Goal: Find contact information: Find contact information

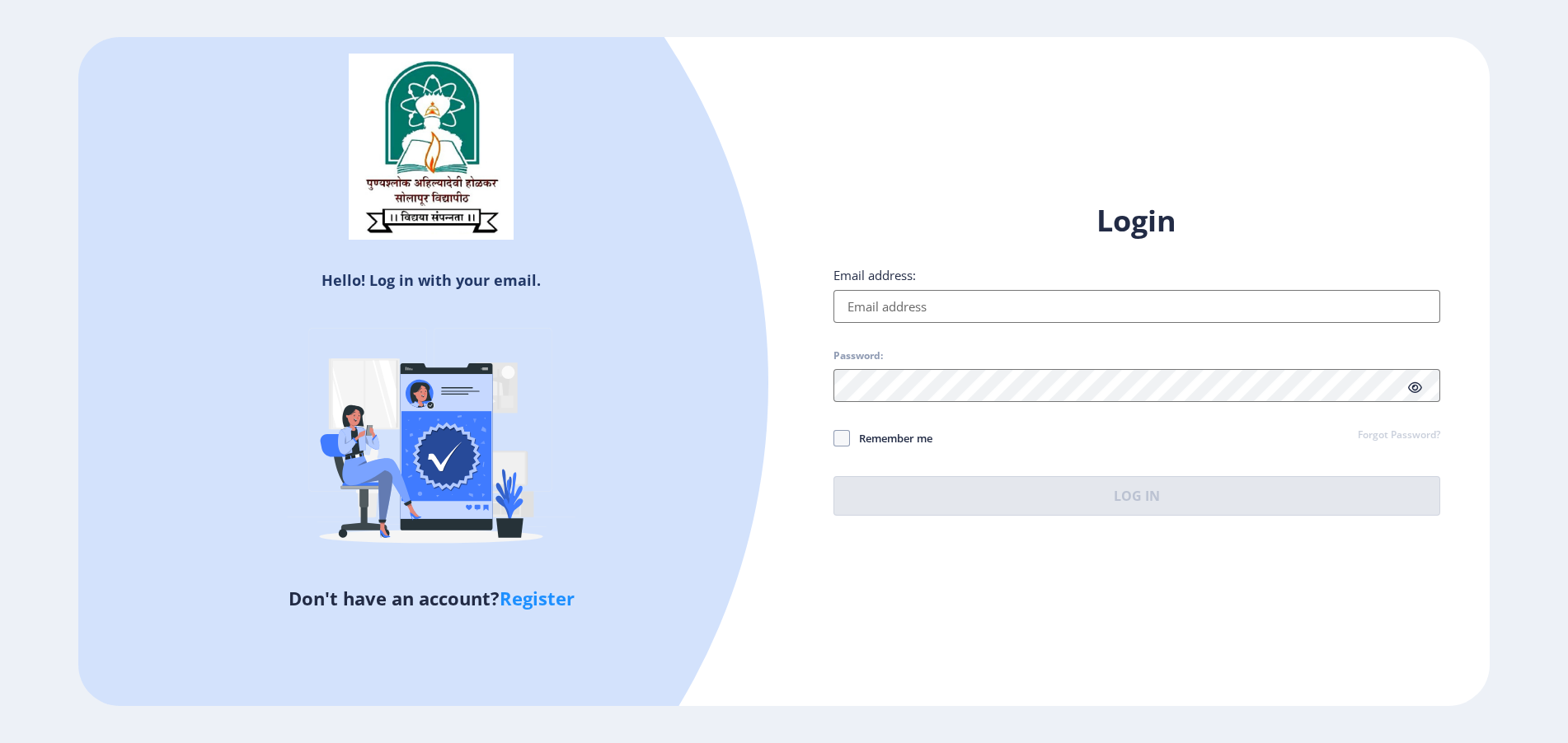
click at [853, 305] on input "Email address:" at bounding box center [1136, 306] width 607 height 33
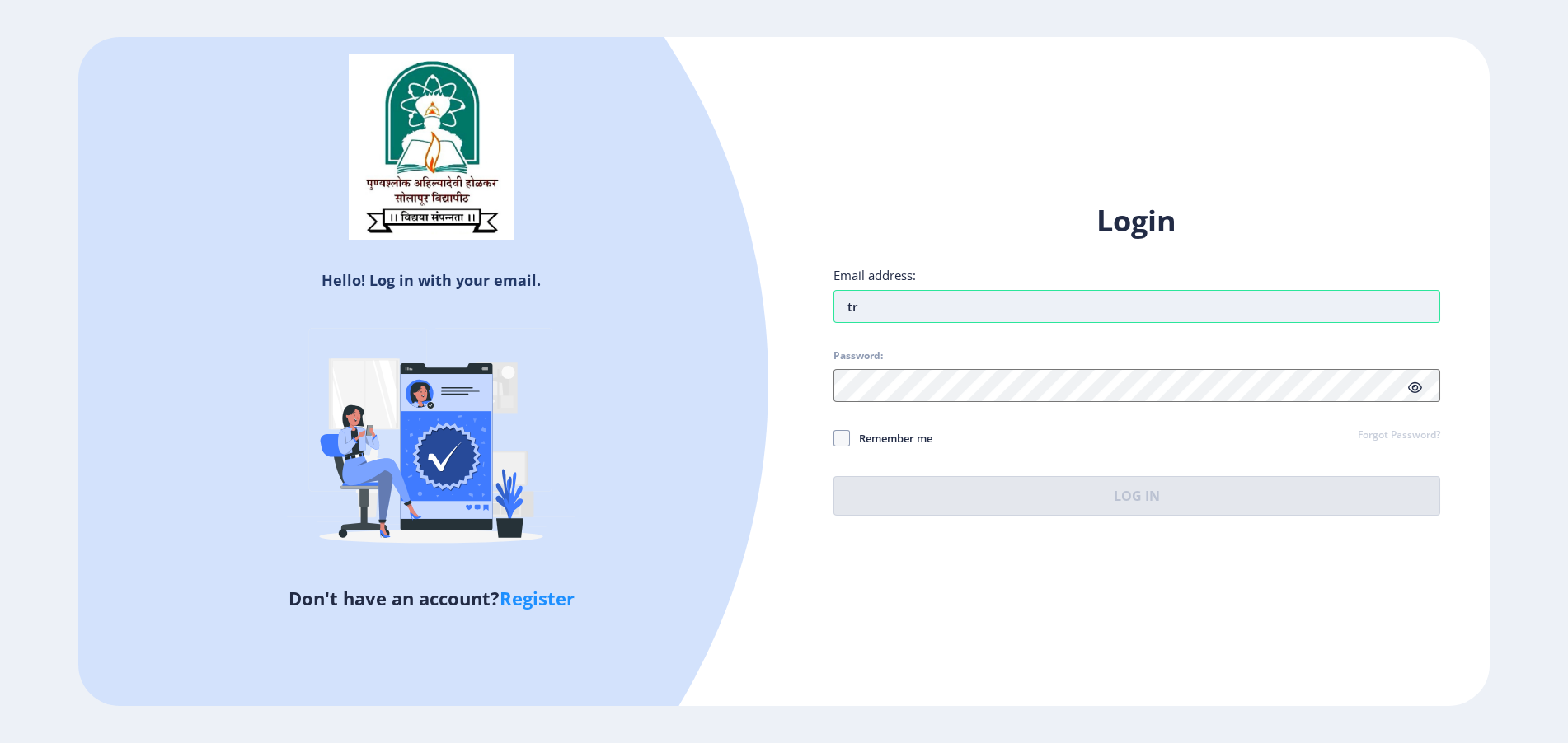
type input "t"
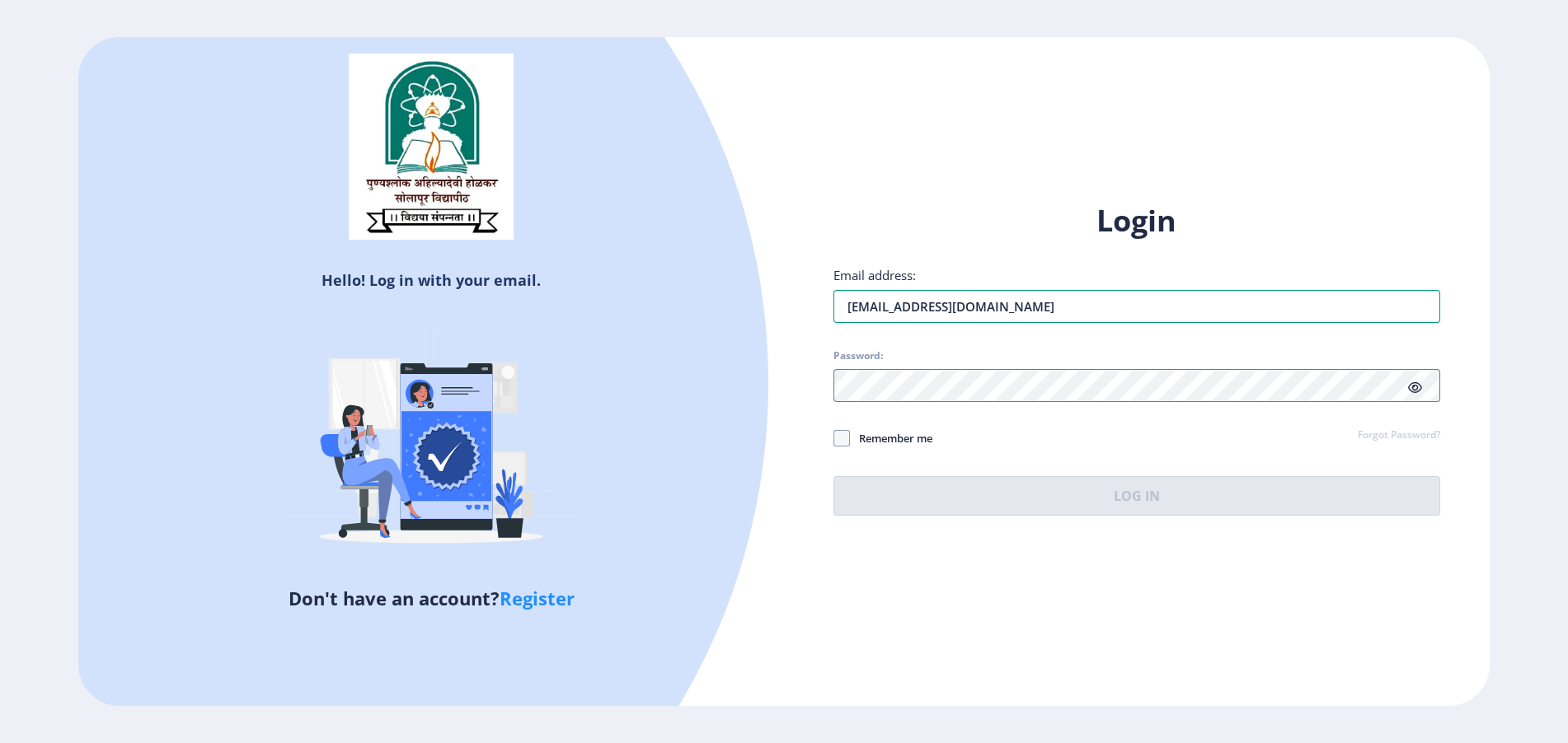
type input "trivedijyoti1982@gmail.com"
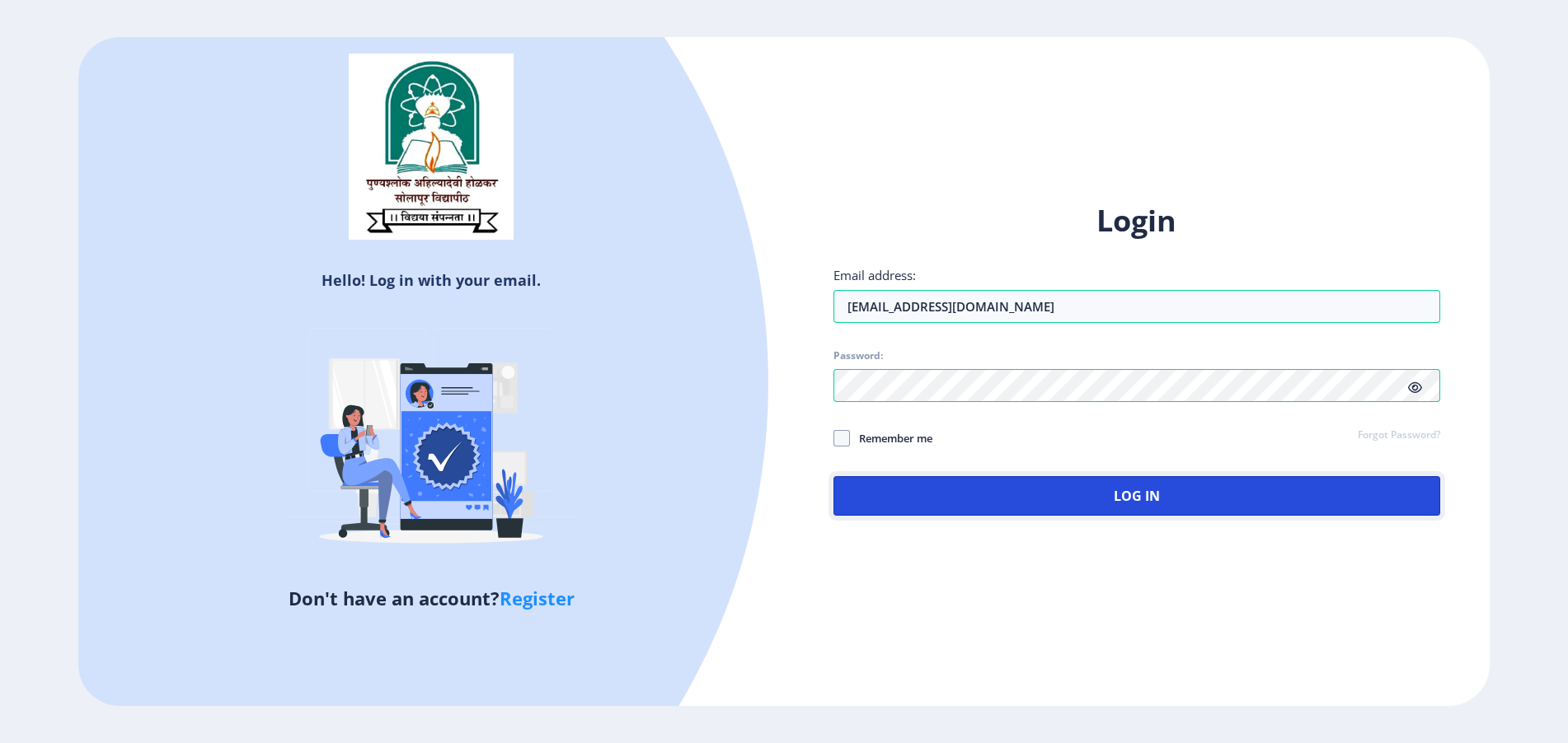
drag, startPoint x: 917, startPoint y: 508, endPoint x: 890, endPoint y: 512, distance: 27.3
click at [916, 510] on button "Log In" at bounding box center [1136, 496] width 607 height 40
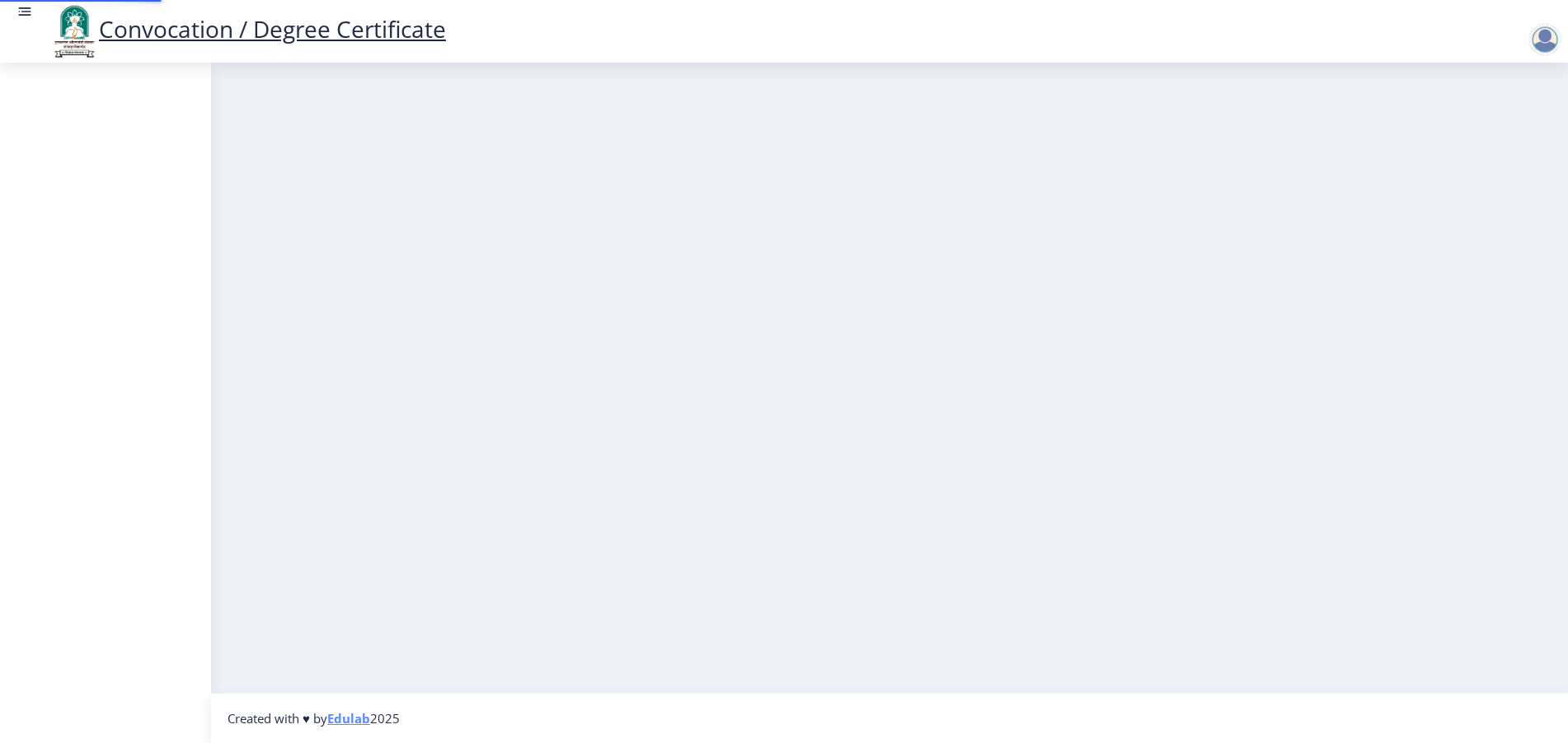
click at [1092, 554] on nb-layout-column at bounding box center [889, 378] width 1357 height 630
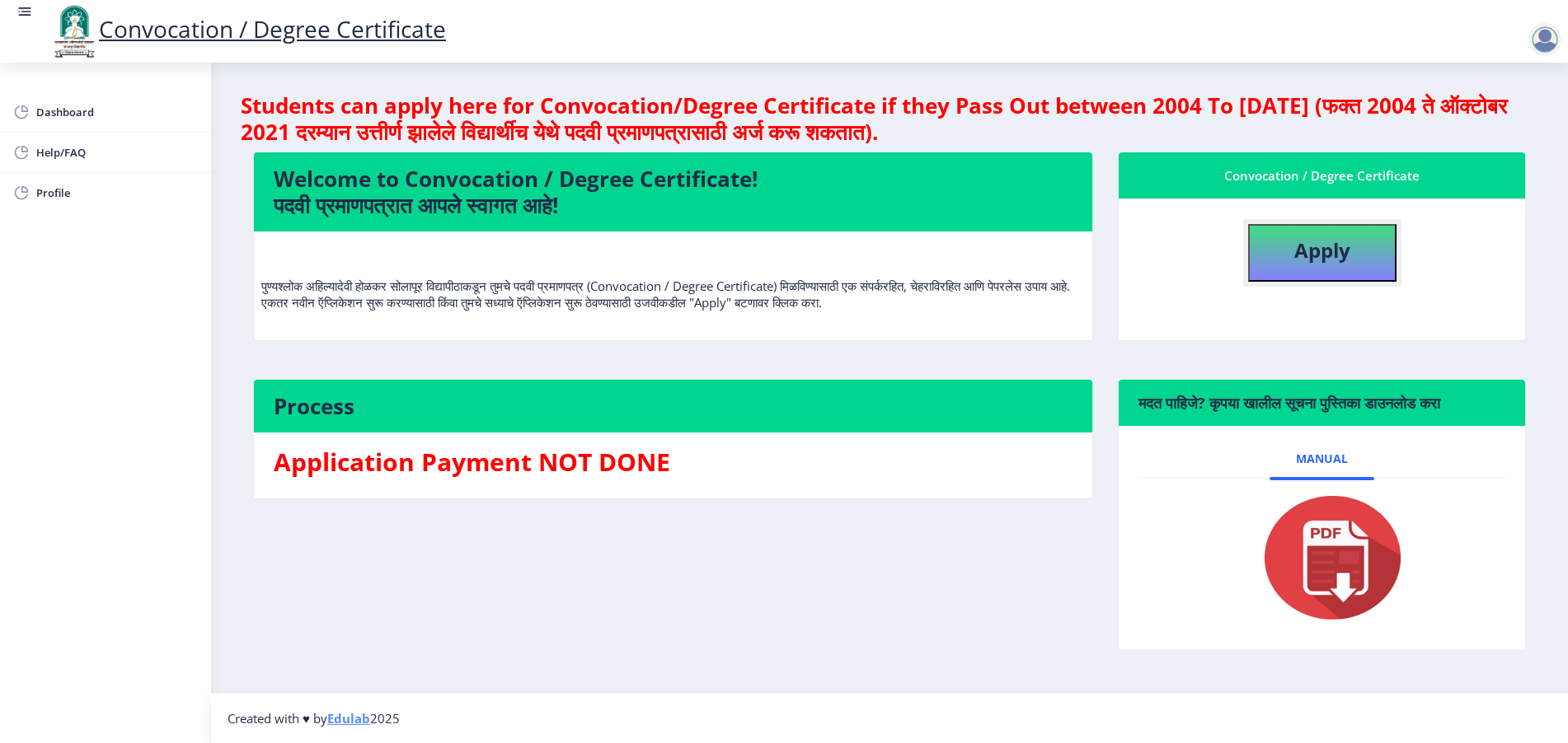
click at [1285, 262] on button "Apply" at bounding box center [1323, 252] width 148 height 57
select select
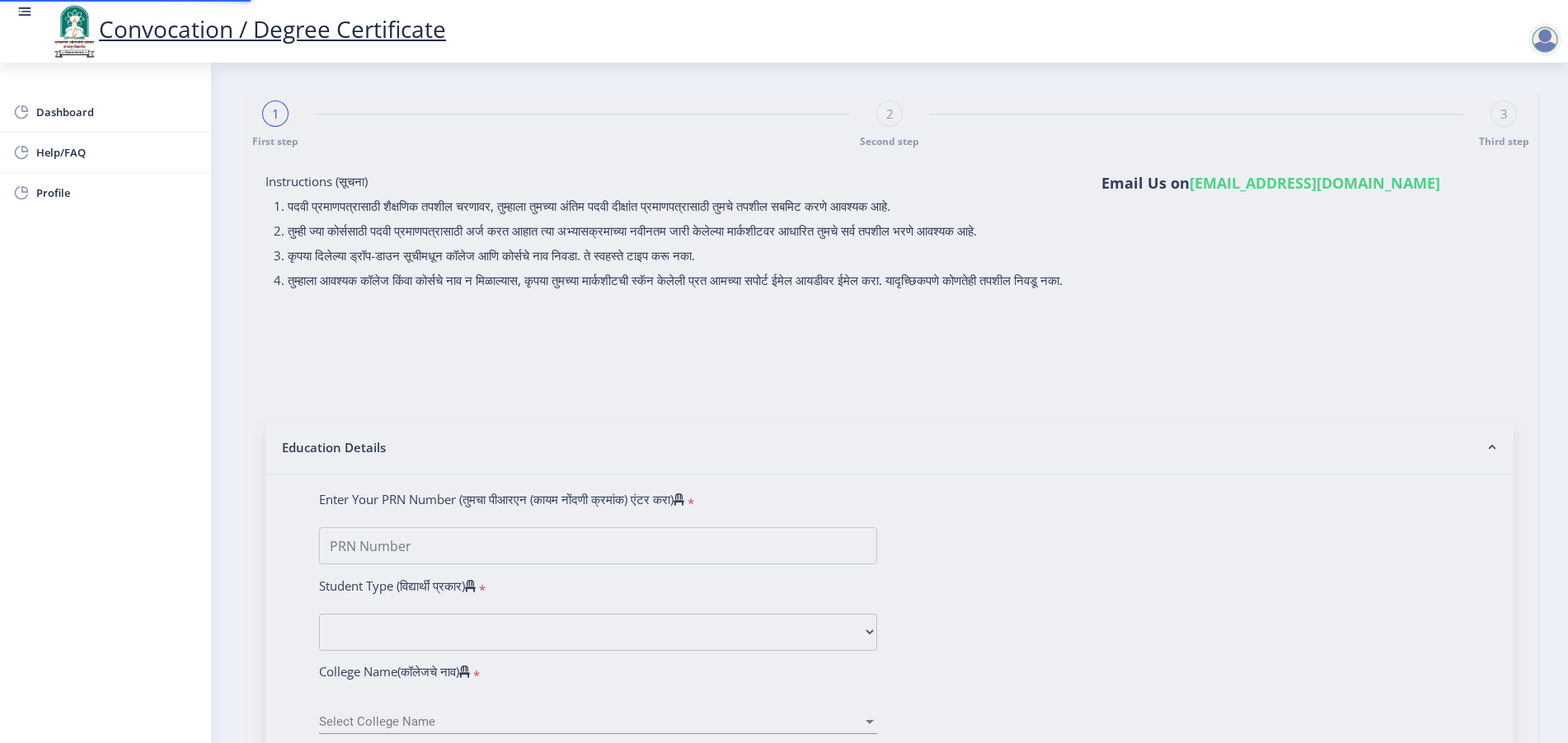
type input "Divya Bharat Trivedi"
select select "Regular"
select select "2025"
select select "PASS CLASS"
type input "2022203307"
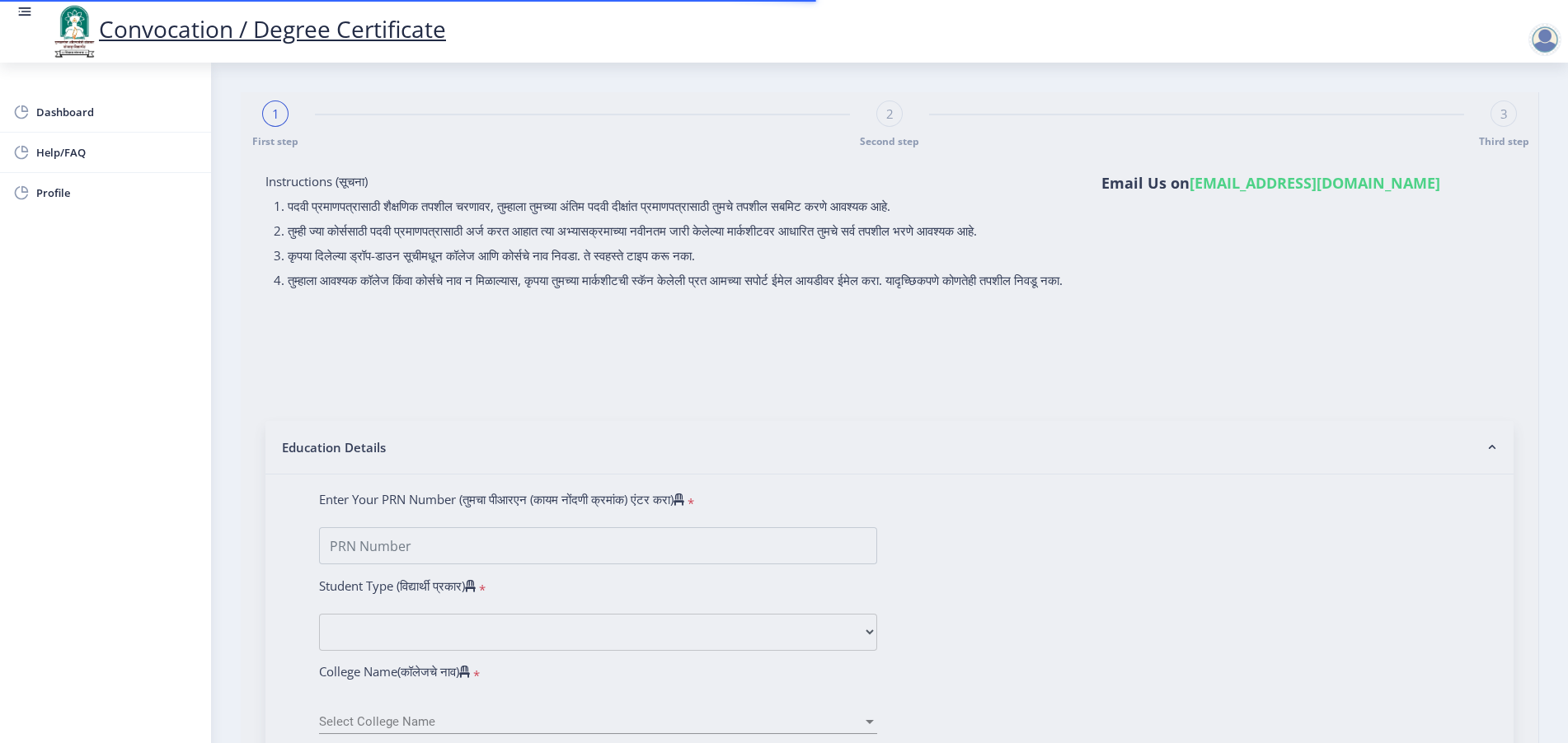
type input "Vaibhav Bhalerao"
type input "Sunita"
select select "April"
select select "English"
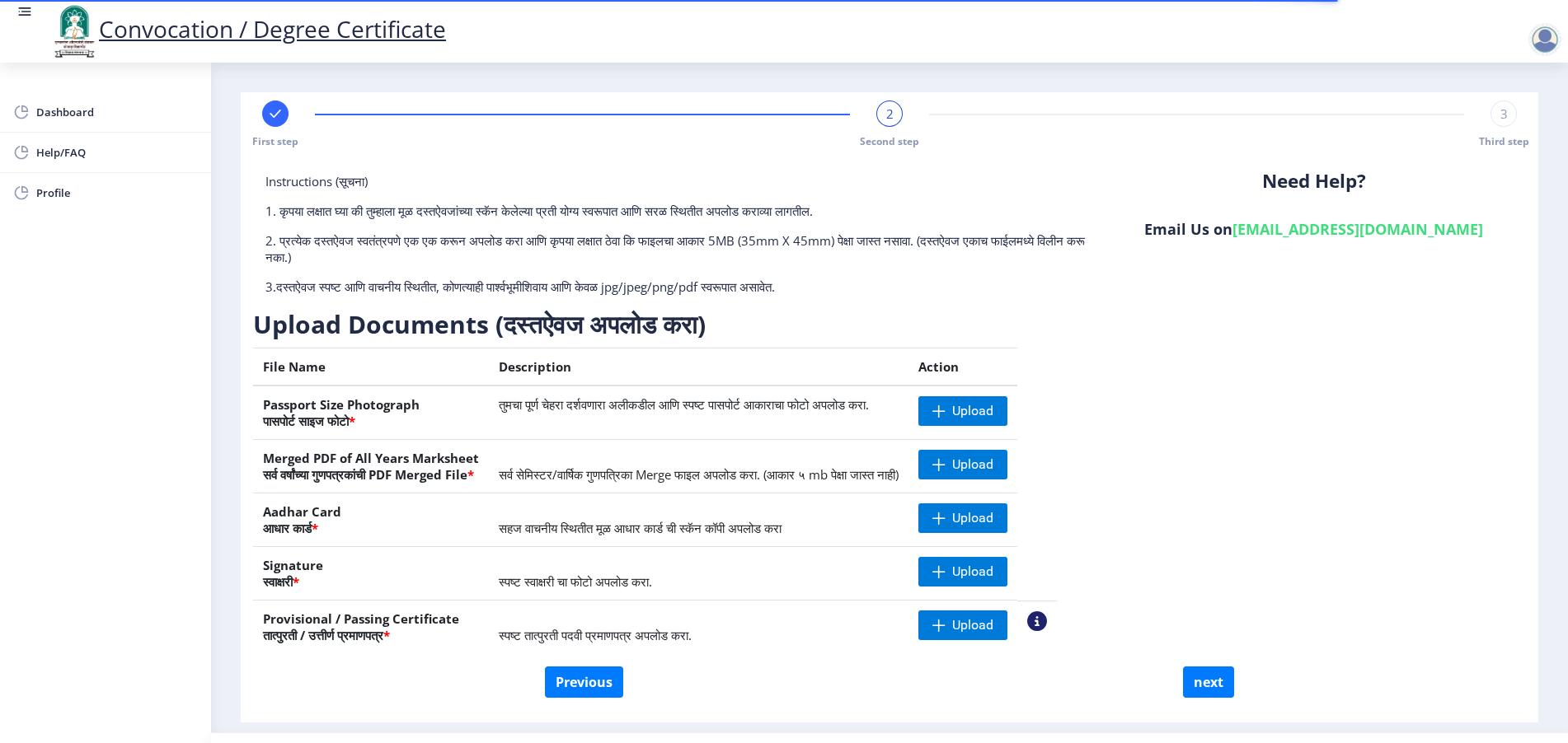
click at [262, 106] on div "First step" at bounding box center [275, 124] width 26 height 48
select select "Regular"
select select "English"
select select "April"
select select "PASS CLASS"
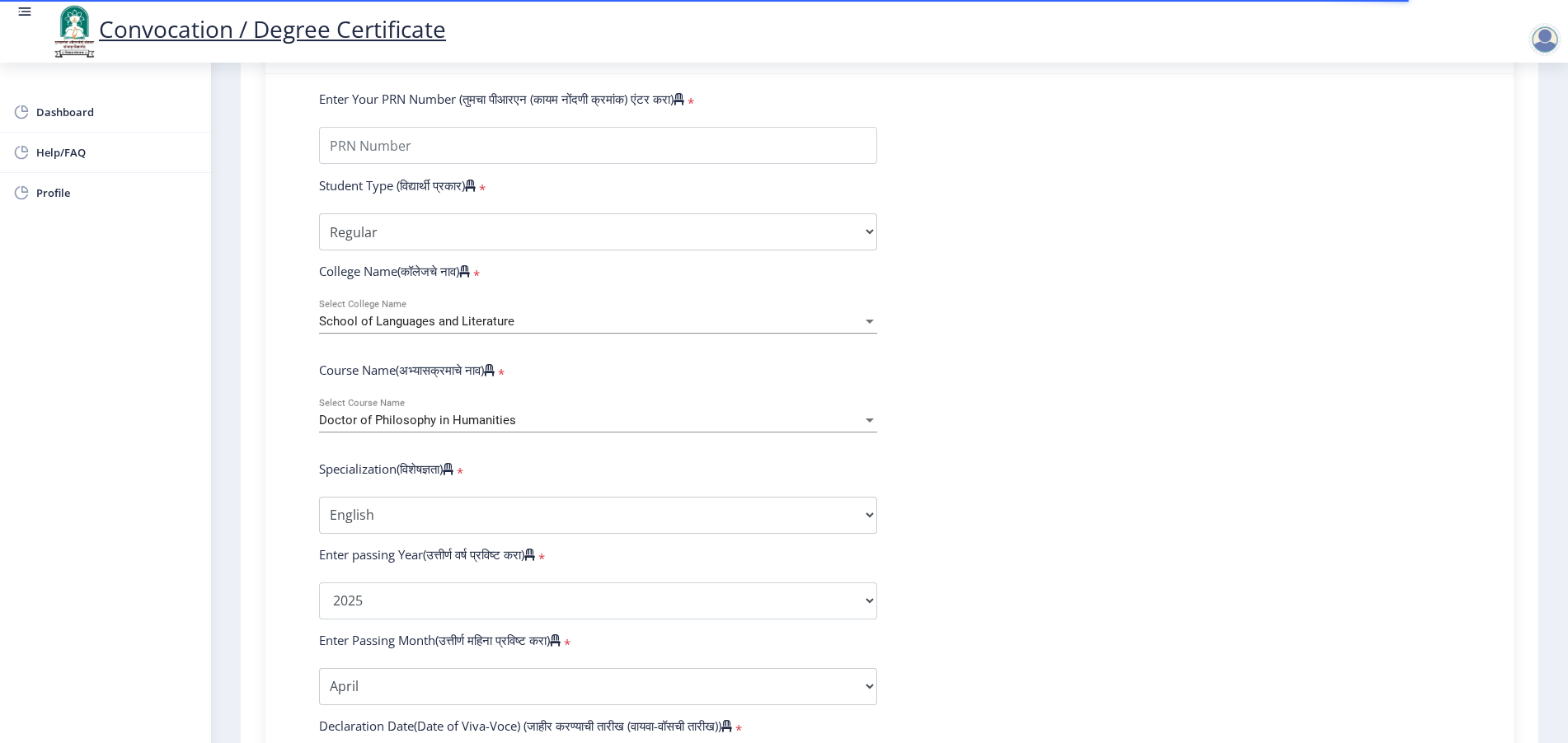
scroll to position [514, 0]
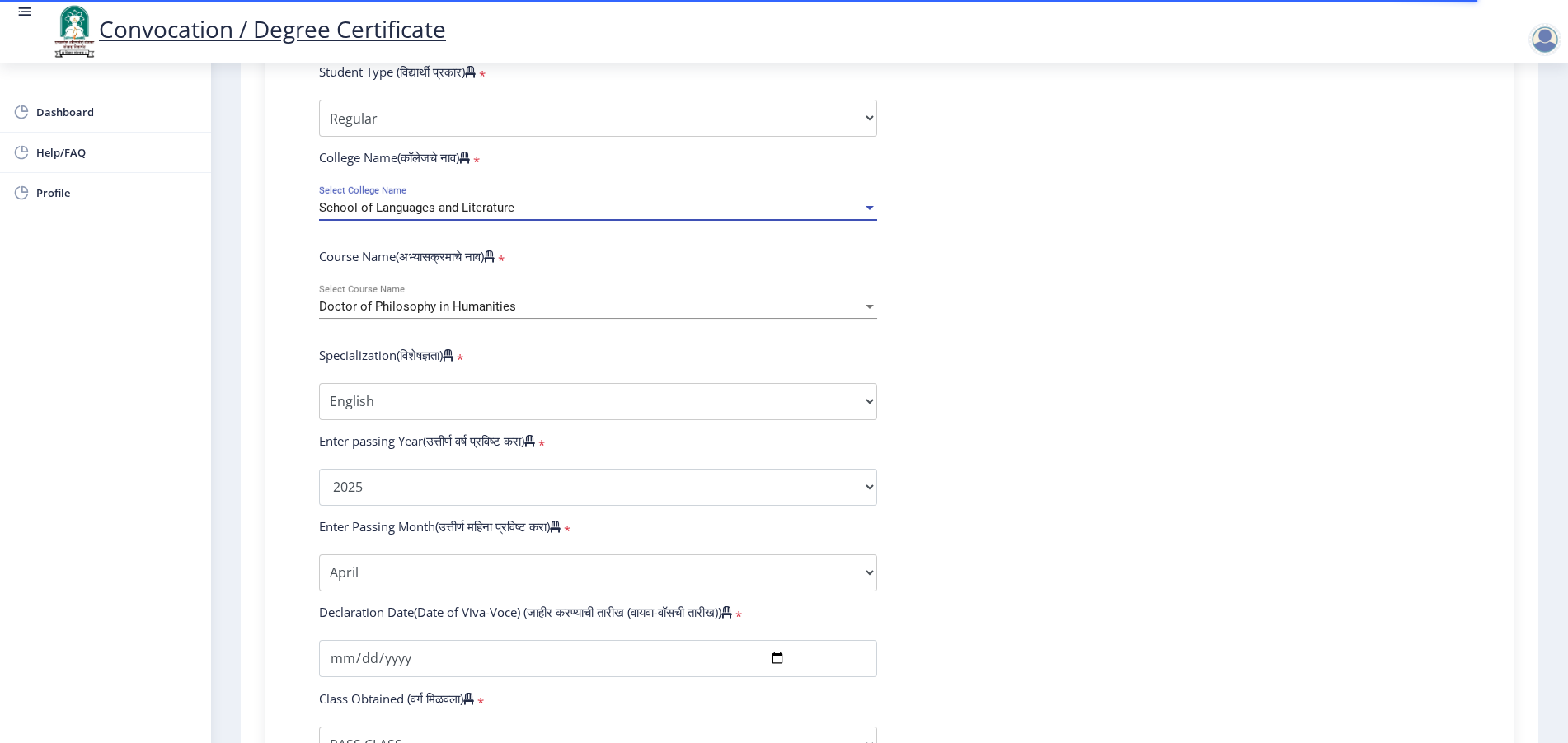
click at [575, 215] on div "School of Languages and Literature" at bounding box center [590, 208] width 543 height 14
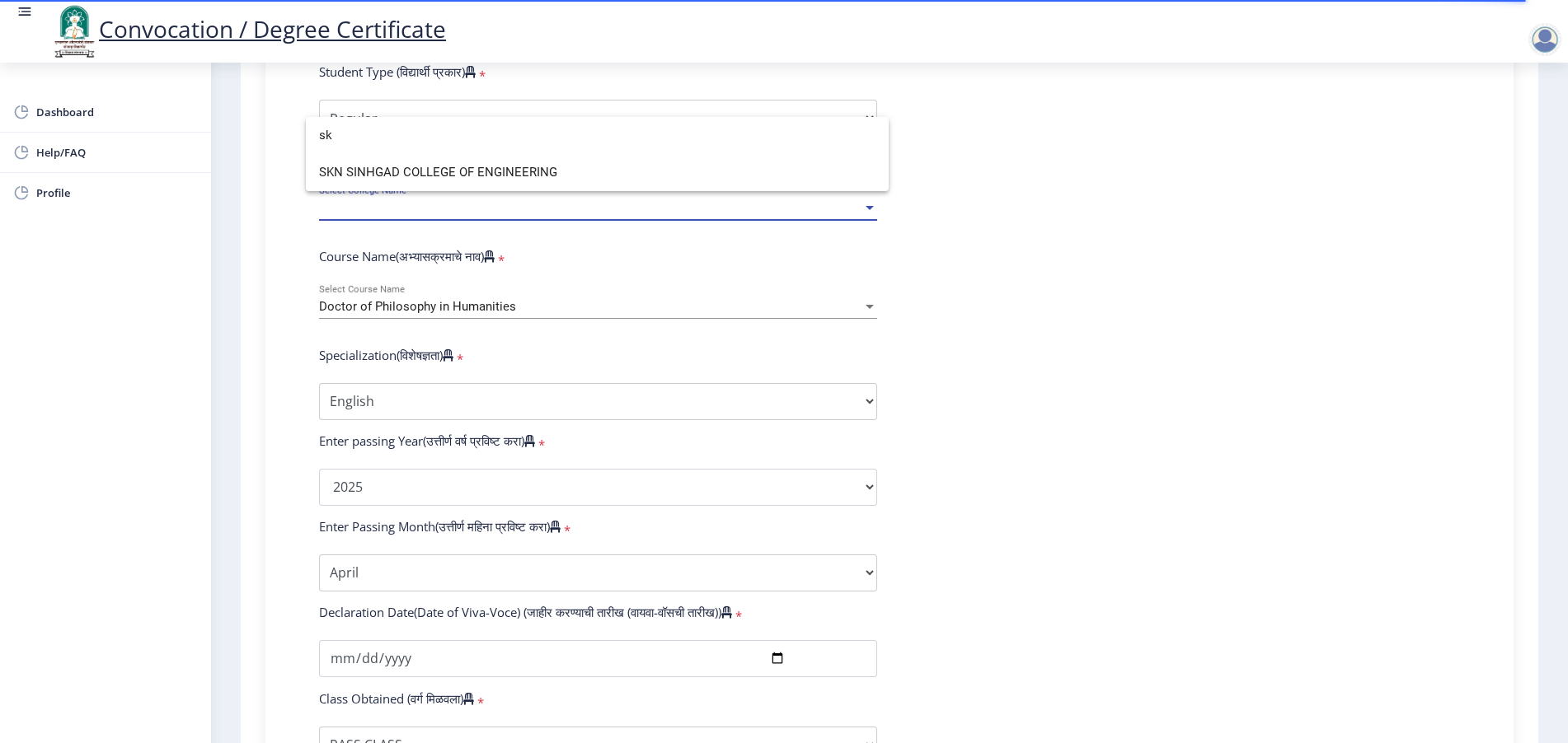
scroll to position [0, 0]
type input "sk"
click at [544, 172] on span "SKN SINHGAD COLLEGE OF ENGINEERING" at bounding box center [597, 173] width 556 height 37
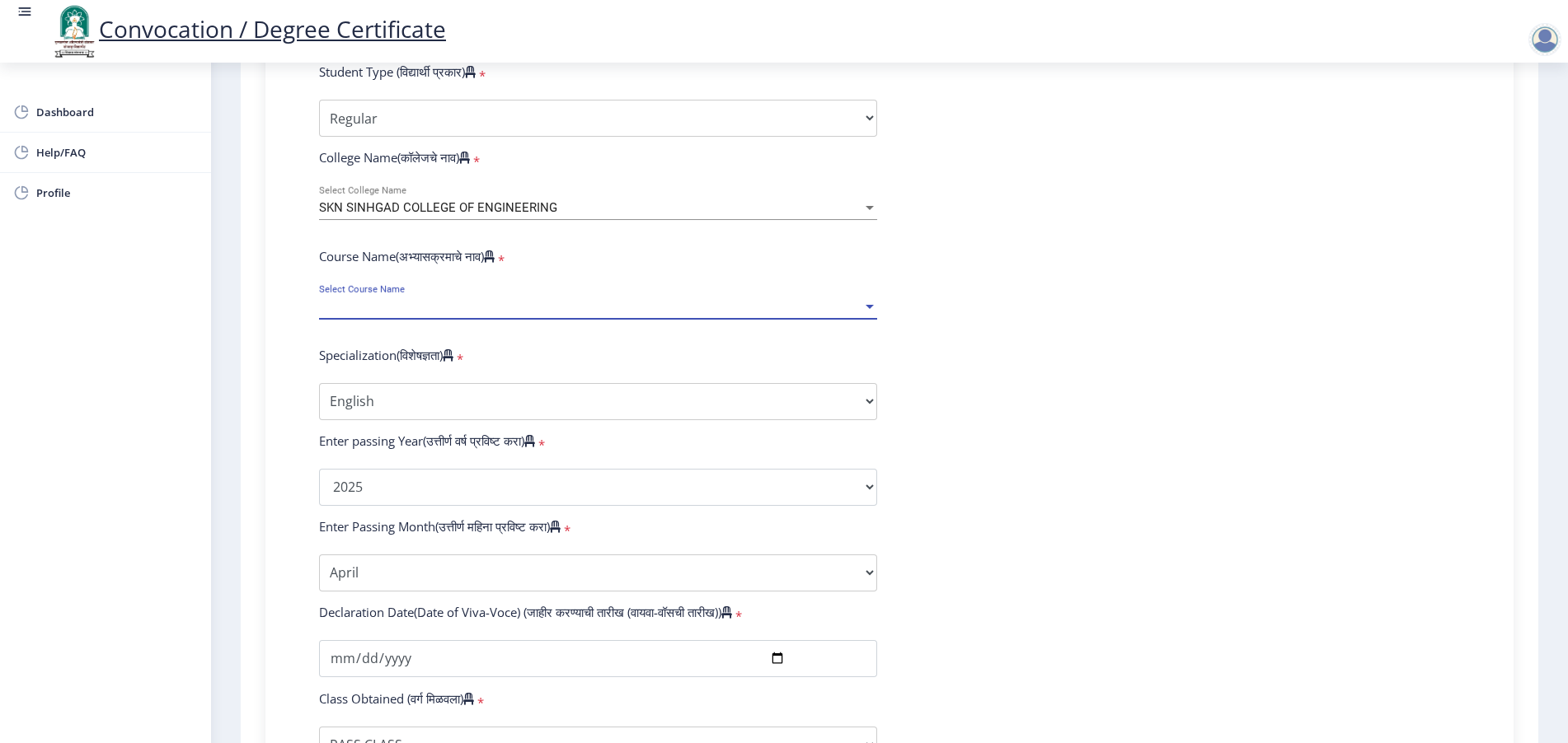
click at [403, 314] on span "Select Course Name" at bounding box center [590, 307] width 543 height 14
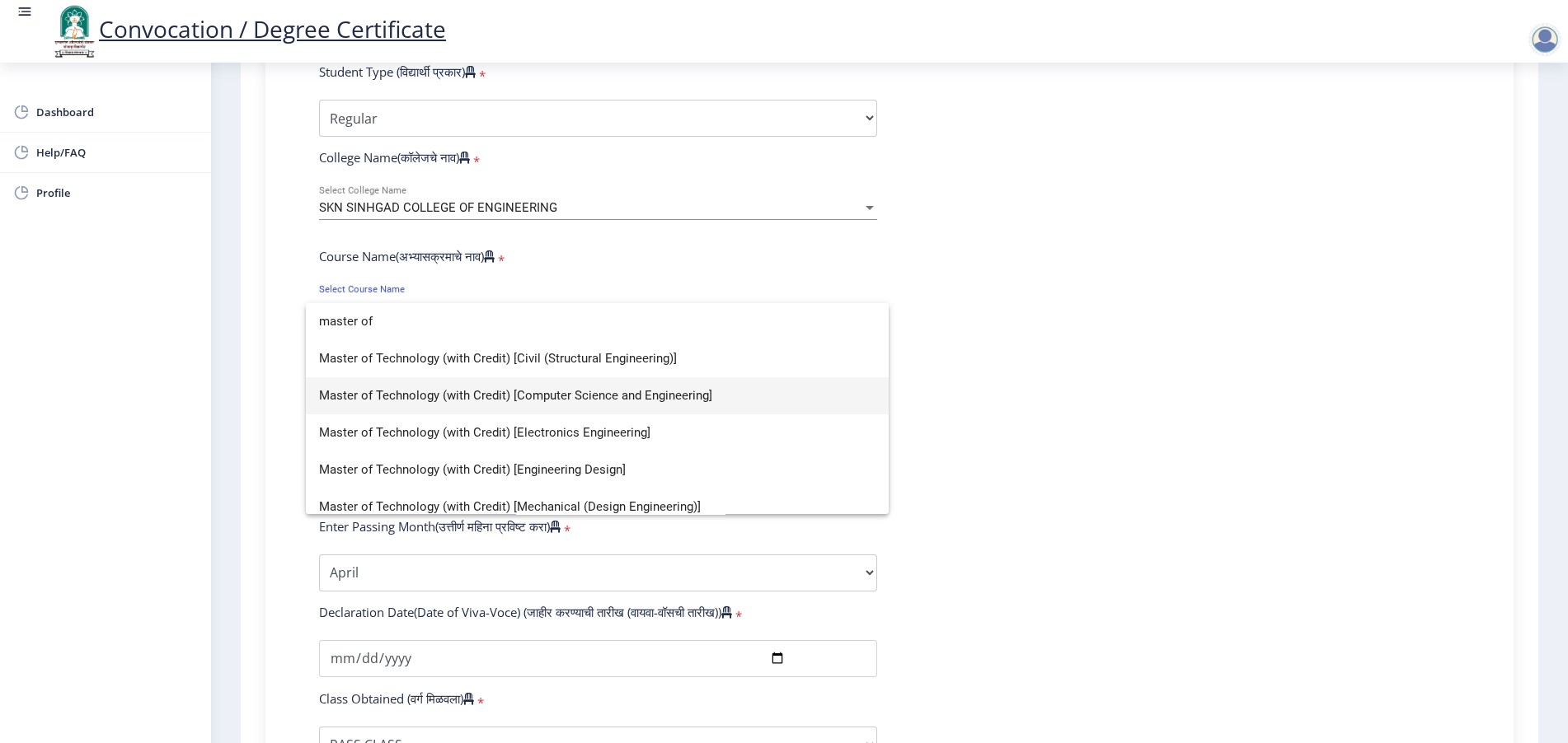
type input "master of"
click at [788, 266] on div at bounding box center [784, 372] width 1568 height 743
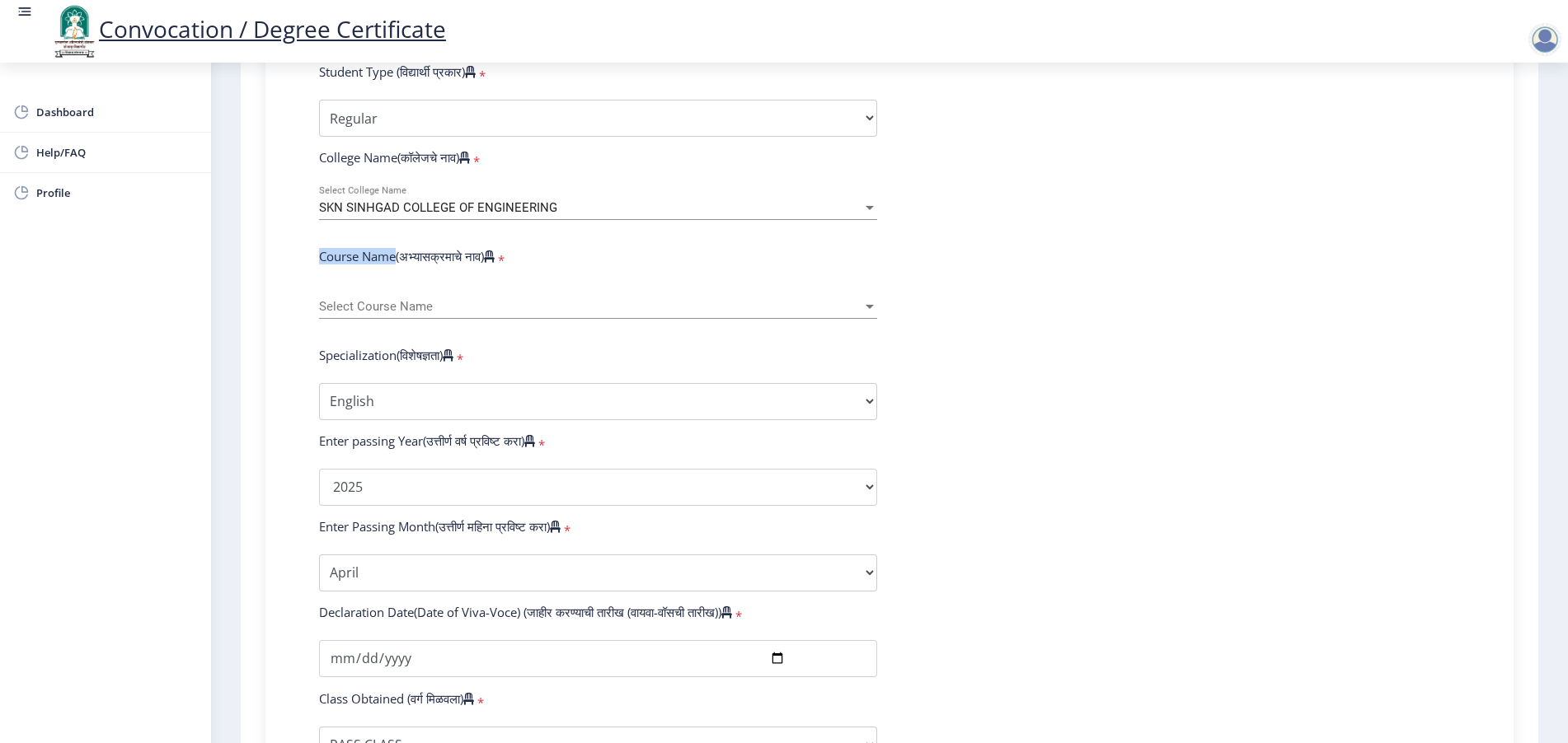
drag, startPoint x: 308, startPoint y: 277, endPoint x: 395, endPoint y: 281, distance: 87.1
click at [395, 271] on div "Course Name(अभ्यासक्रमाचे नाव) *" at bounding box center [598, 259] width 583 height 23
copy label "Course Name"
click at [323, 314] on span "Select Course Name" at bounding box center [590, 307] width 543 height 14
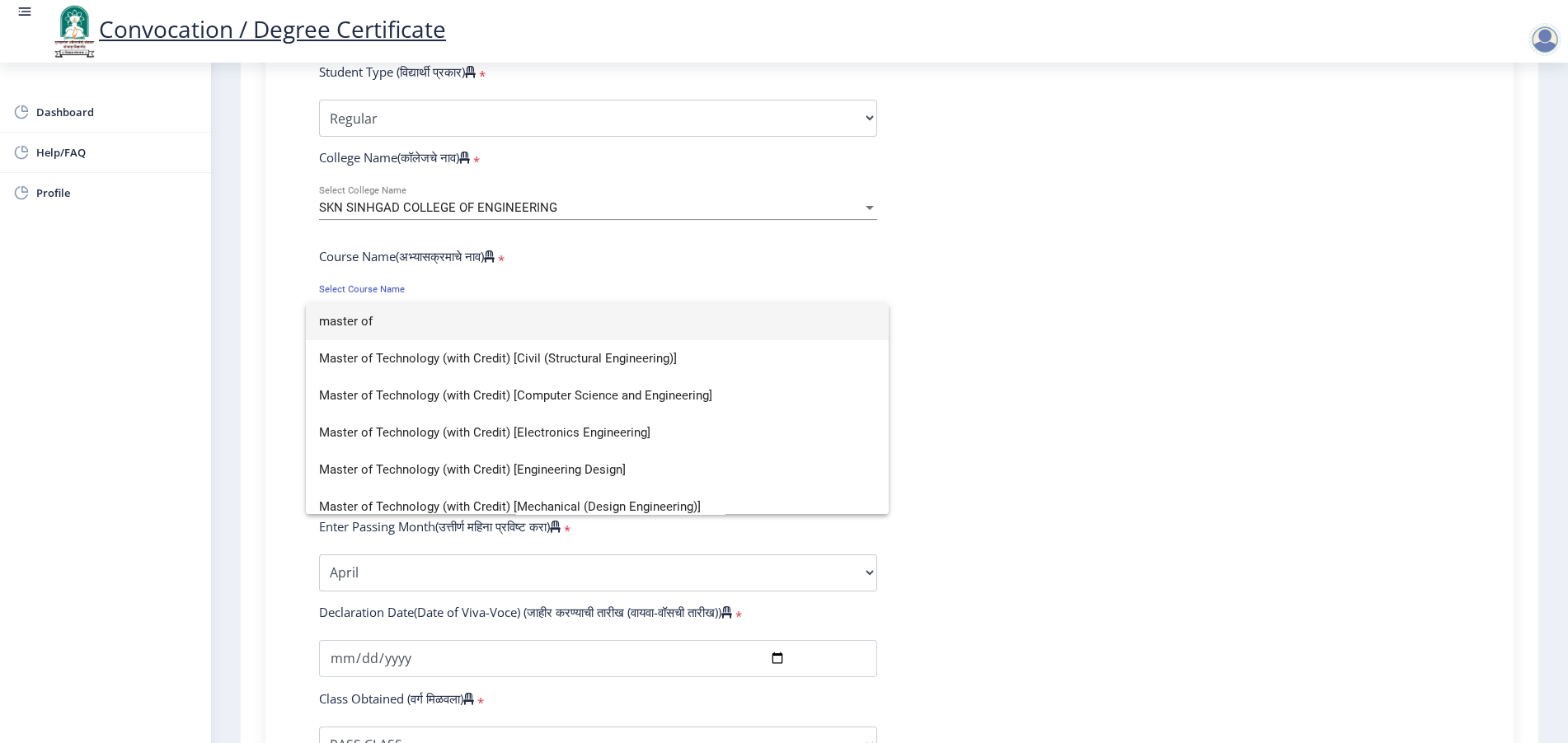
click at [280, 345] on div at bounding box center [784, 372] width 1568 height 743
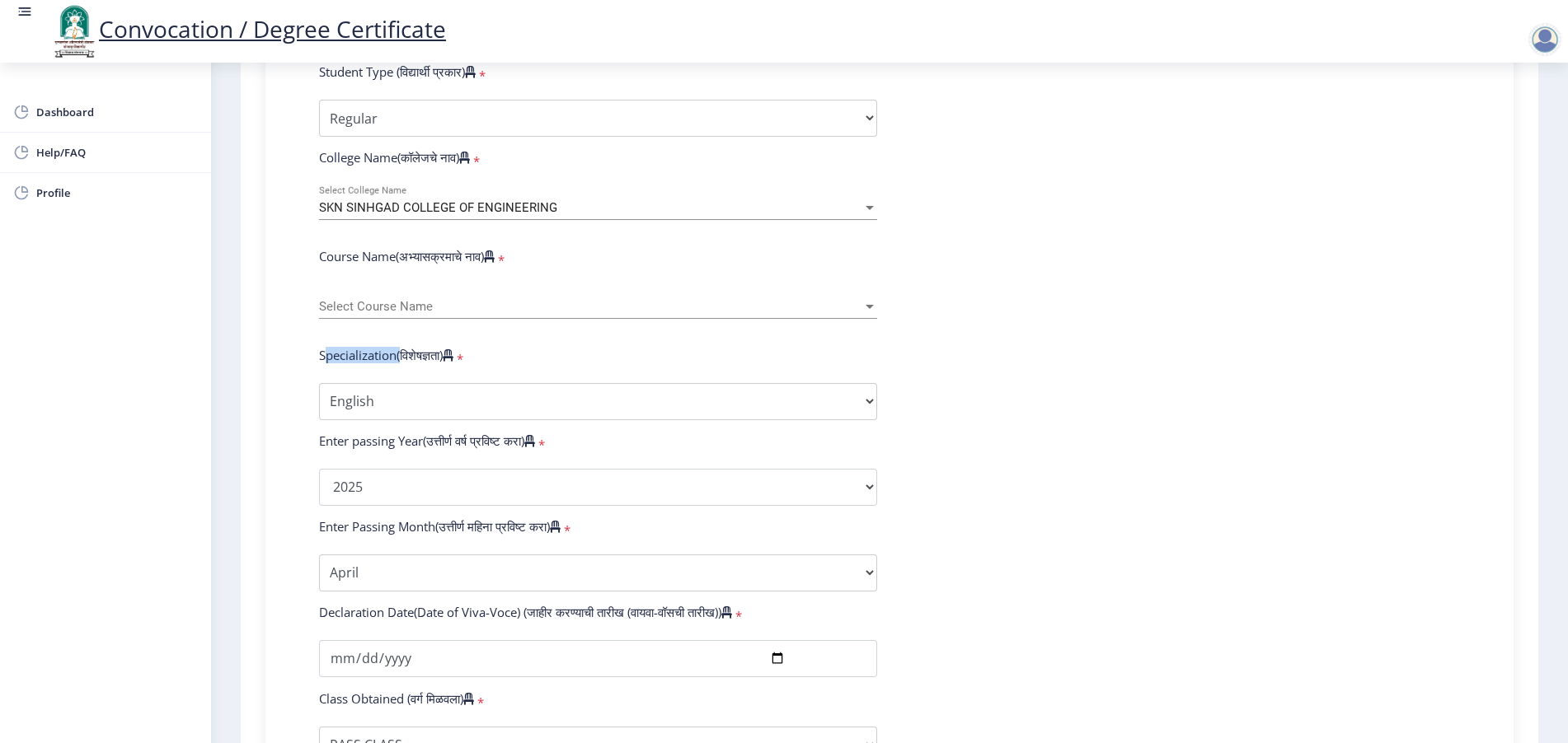
drag, startPoint x: 312, startPoint y: 370, endPoint x: 400, endPoint y: 382, distance: 88.8
click at [400, 370] on div "Specialization(विशेषज्ञता) *" at bounding box center [598, 358] width 583 height 23
copy label "Specialization"
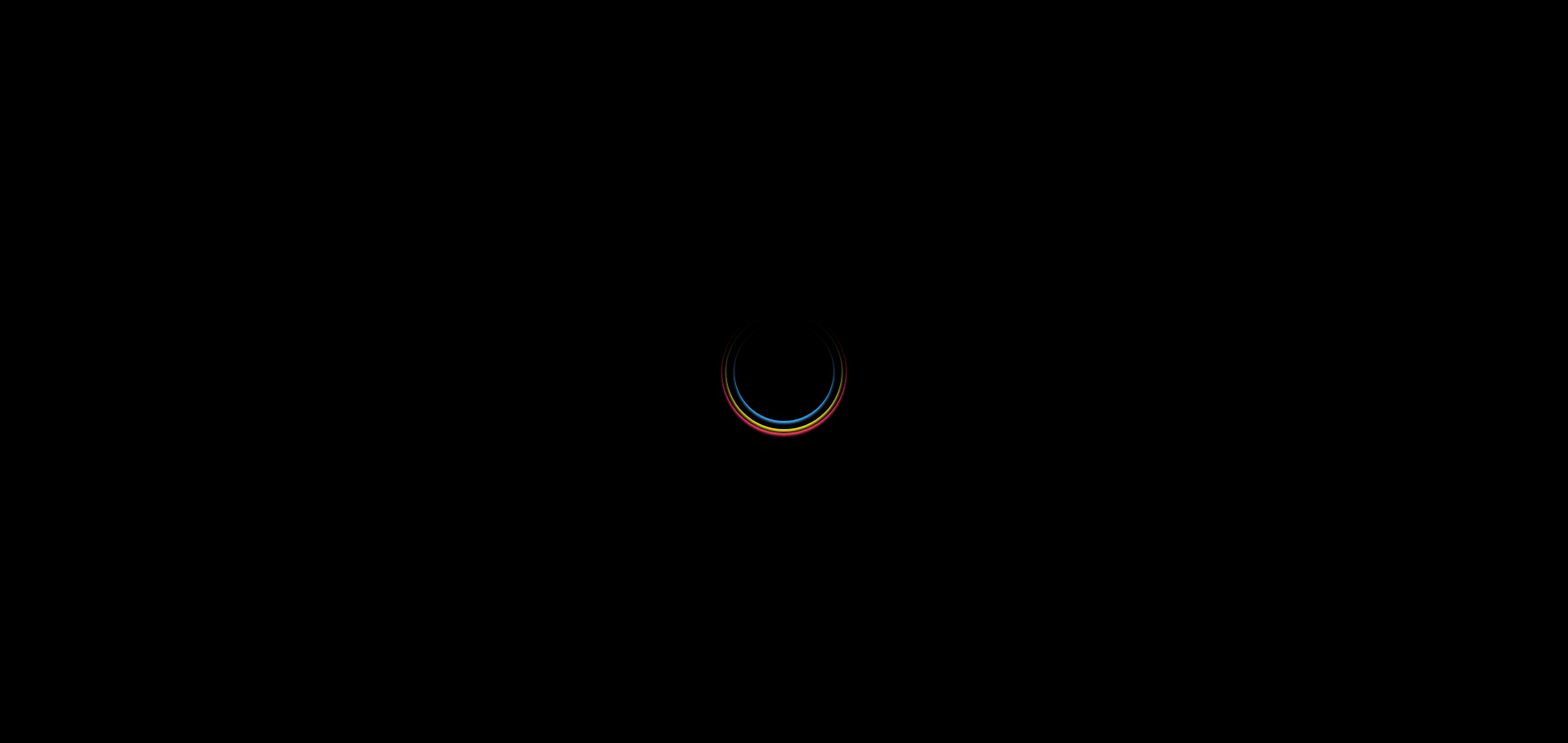
click at [1101, 556] on div at bounding box center [784, 372] width 1568 height 743
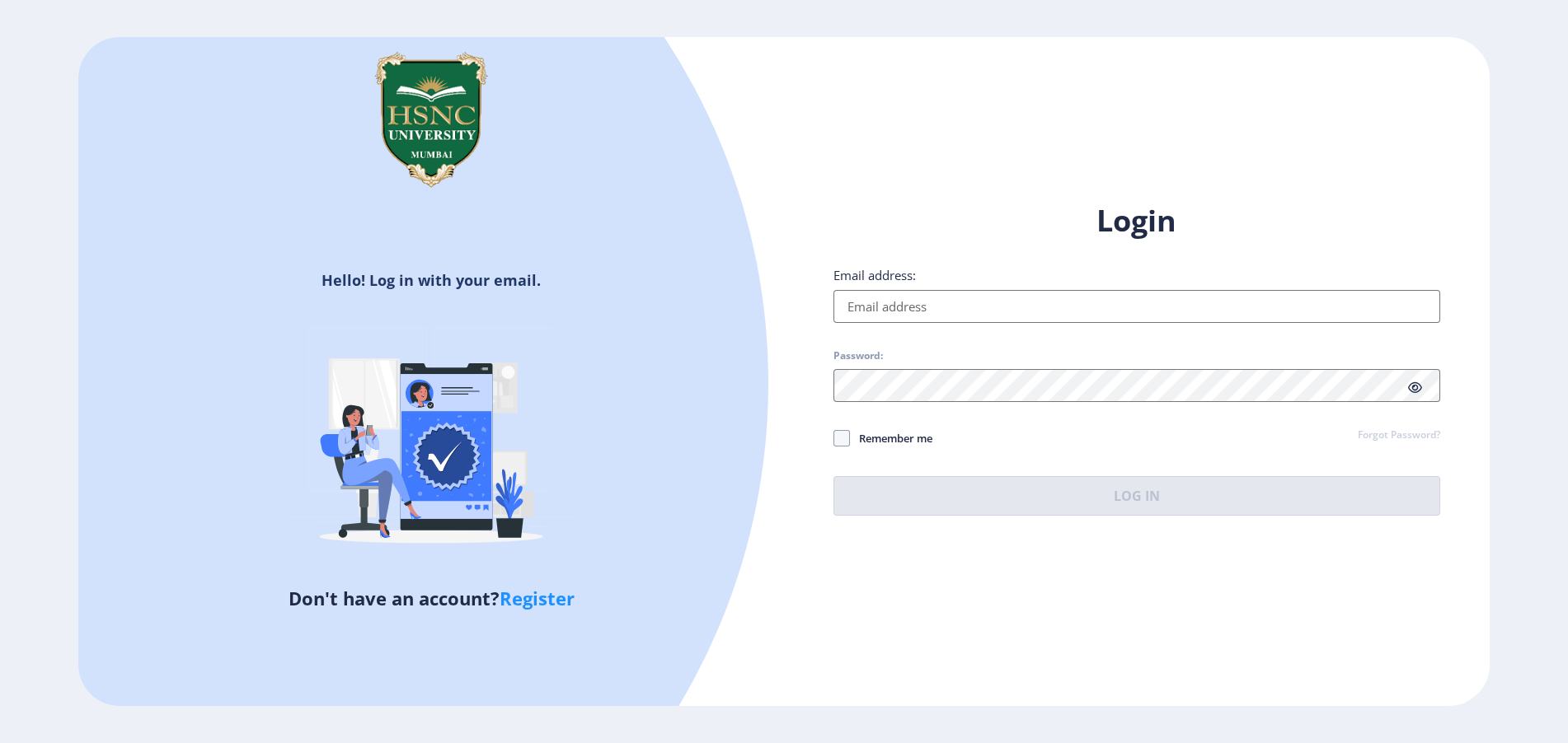
click at [972, 305] on input "Email address:" at bounding box center [1136, 306] width 607 height 33
type input "jyoti@edulab.in"
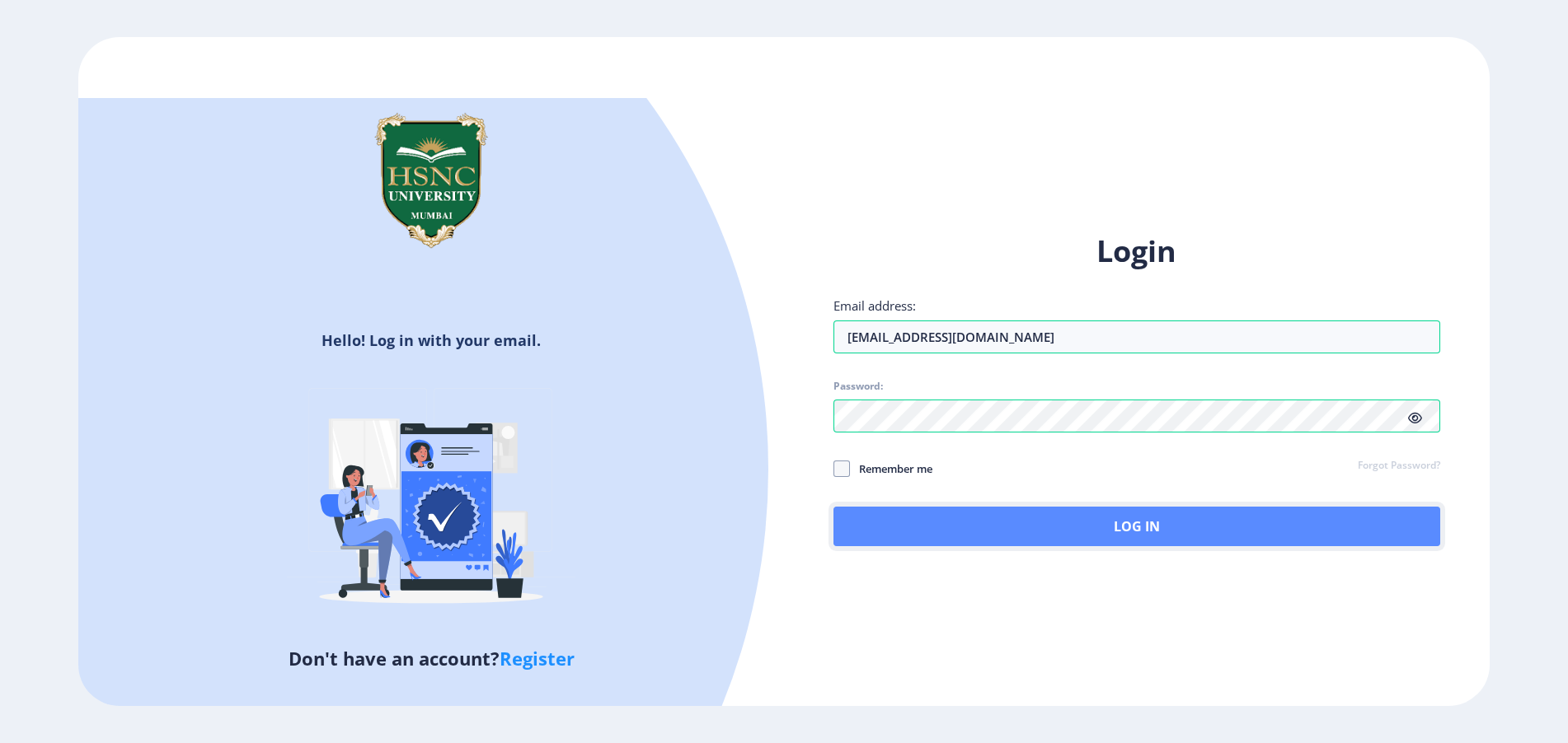
click at [872, 535] on button "Log In" at bounding box center [1136, 526] width 607 height 40
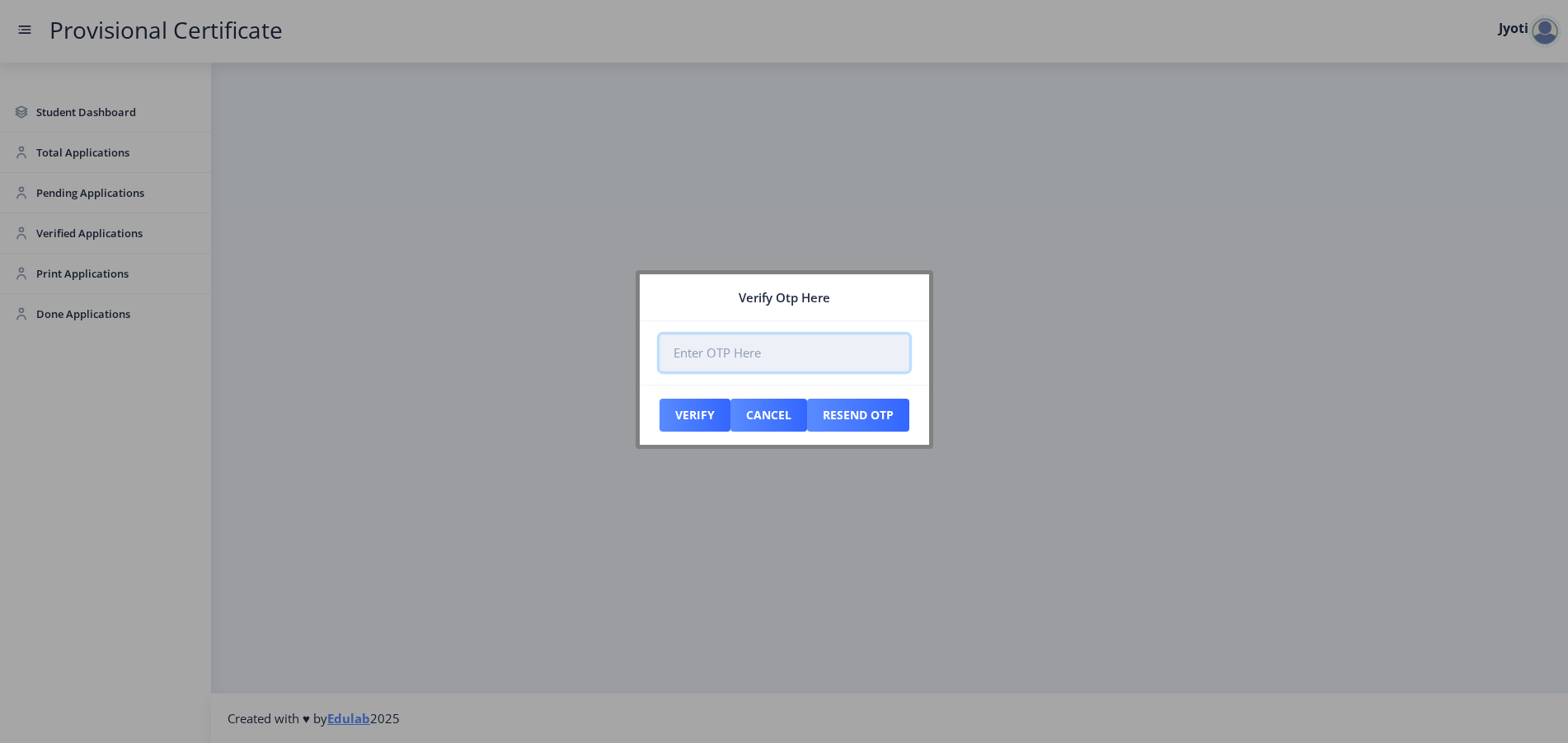
click at [708, 355] on input "number" at bounding box center [784, 353] width 250 height 37
paste input "816006"
type input "816006"
click at [699, 414] on button "Verify" at bounding box center [695, 415] width 71 height 33
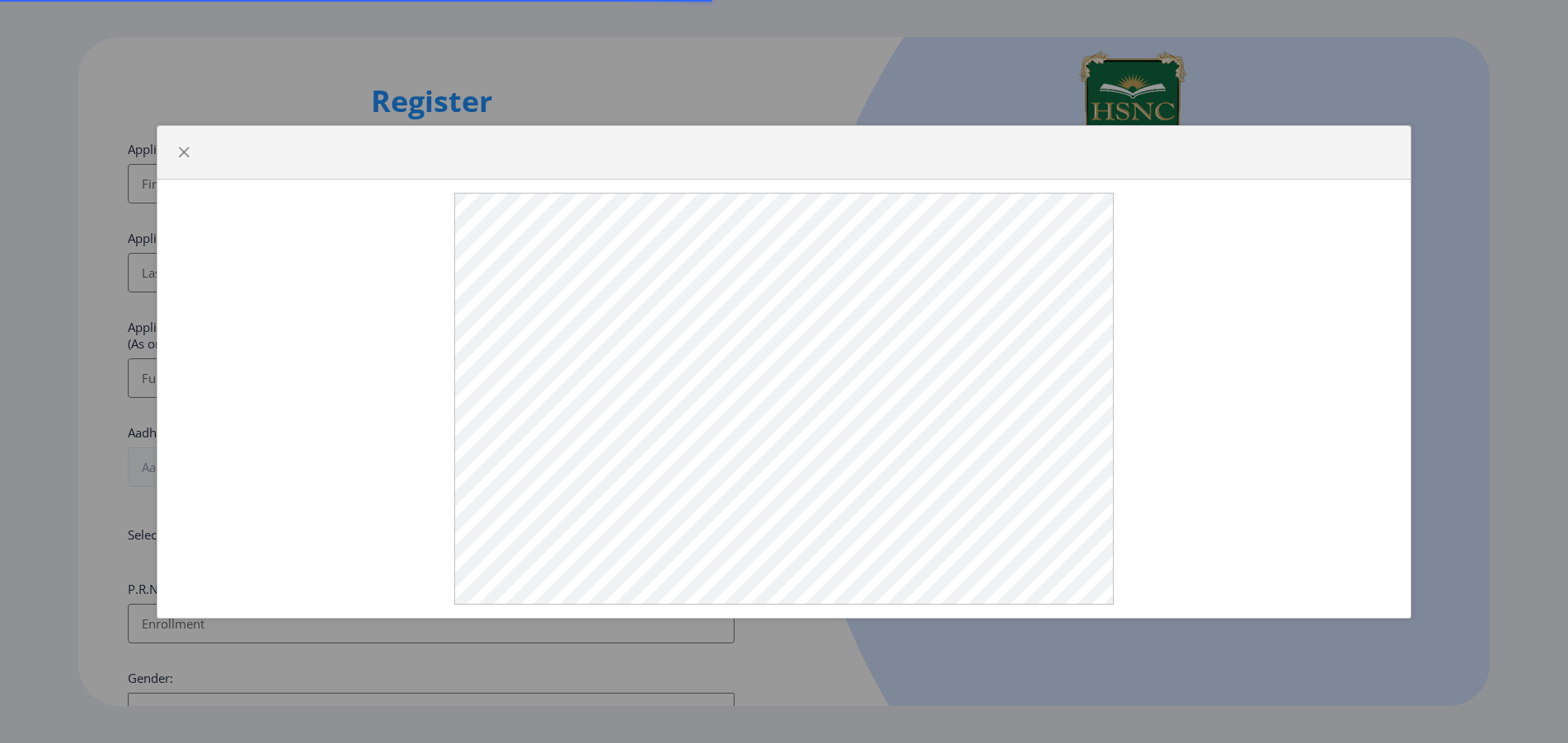
select select
click at [176, 149] on button "button" at bounding box center [184, 153] width 26 height 26
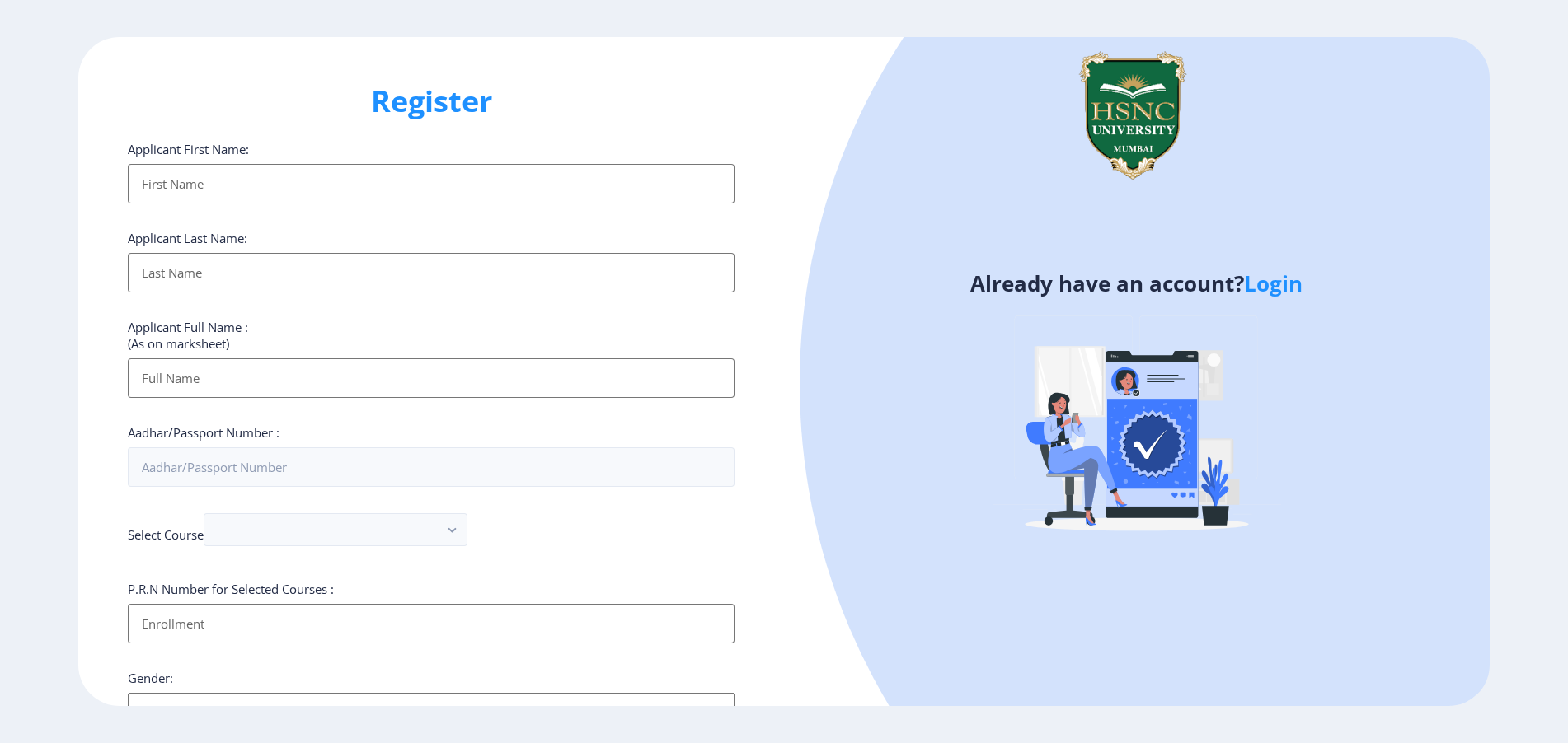
click at [217, 194] on input "Applicant First Name:" at bounding box center [431, 184] width 607 height 40
click at [217, 193] on input "Applicant First Name:" at bounding box center [431, 184] width 607 height 40
click at [208, 190] on input "Applicant First Name:" at bounding box center [431, 184] width 607 height 40
type input "J"
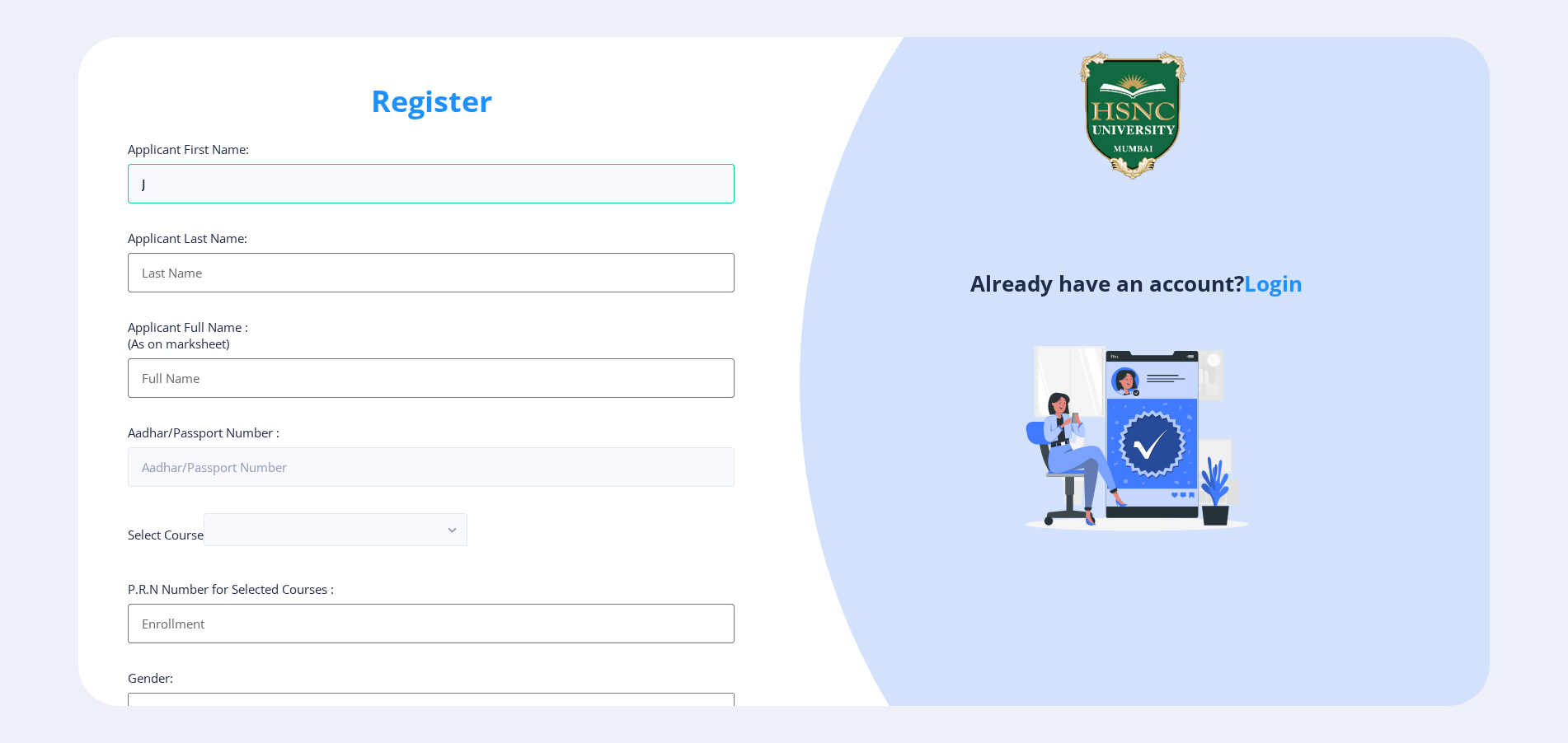
click at [185, 276] on input "Applicant First Name:" at bounding box center [431, 273] width 607 height 40
type input "T"
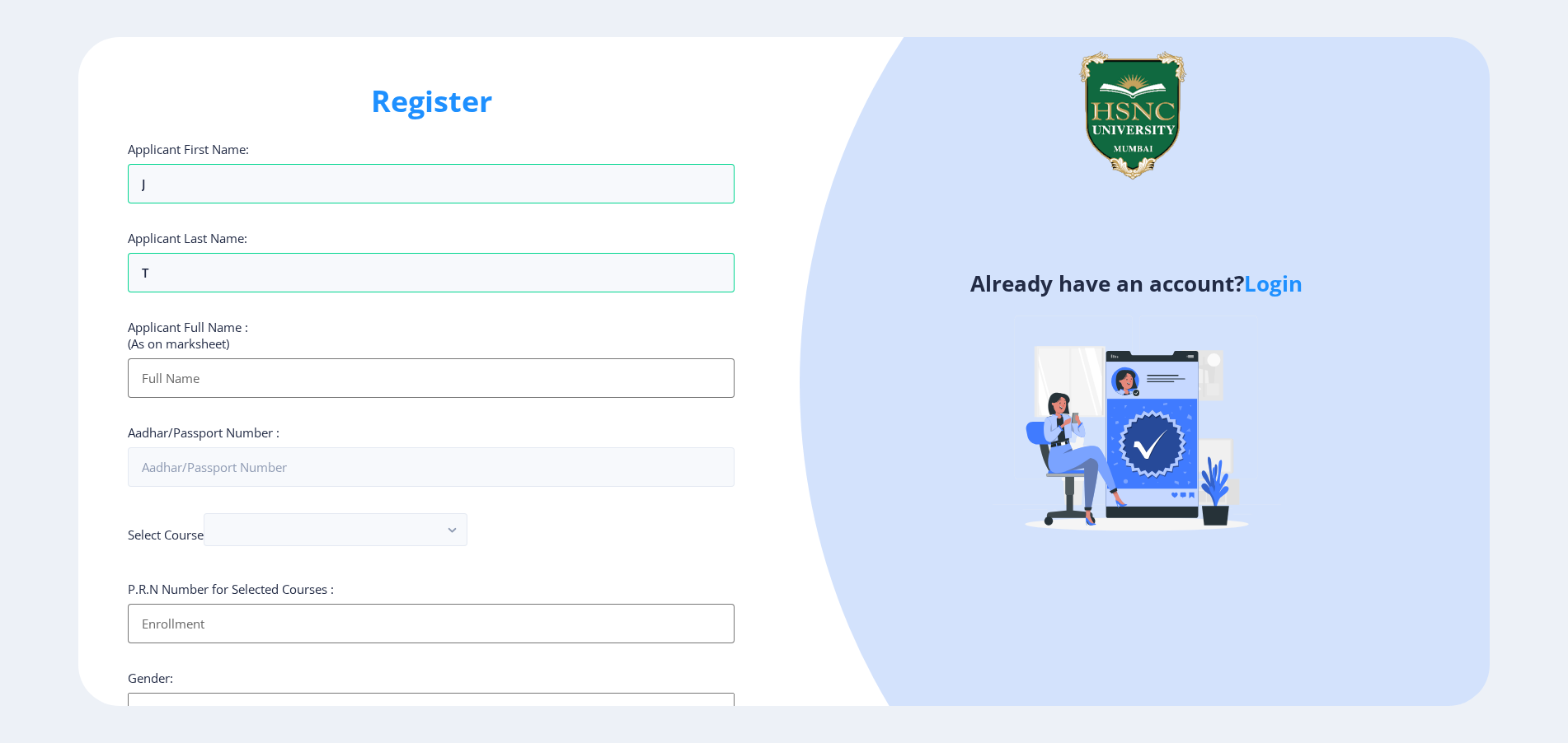
click at [168, 385] on input "Applicant First Name:" at bounding box center [431, 378] width 607 height 40
type input "JT"
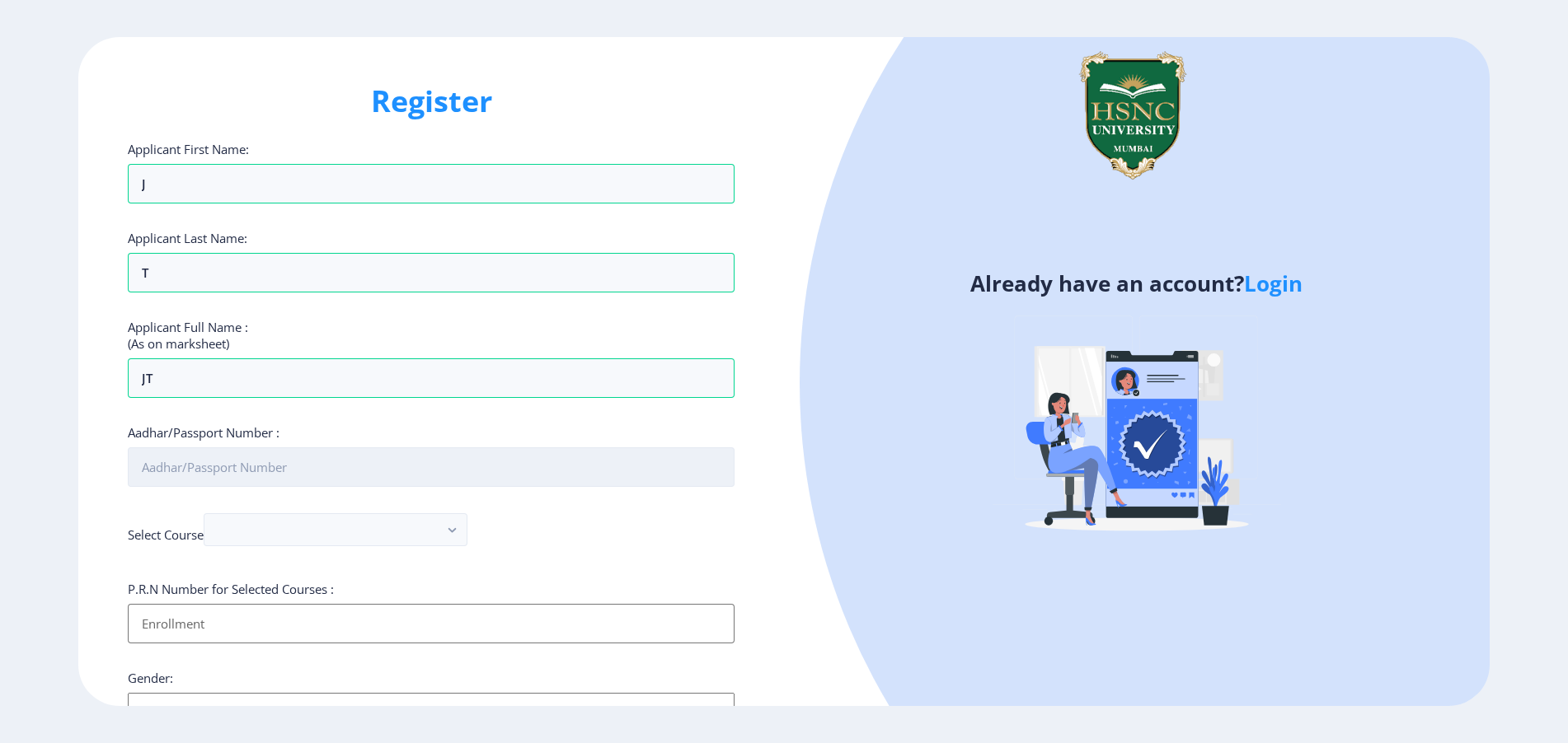
click at [181, 484] on input "Aadhar/Passport Number :" at bounding box center [431, 467] width 607 height 40
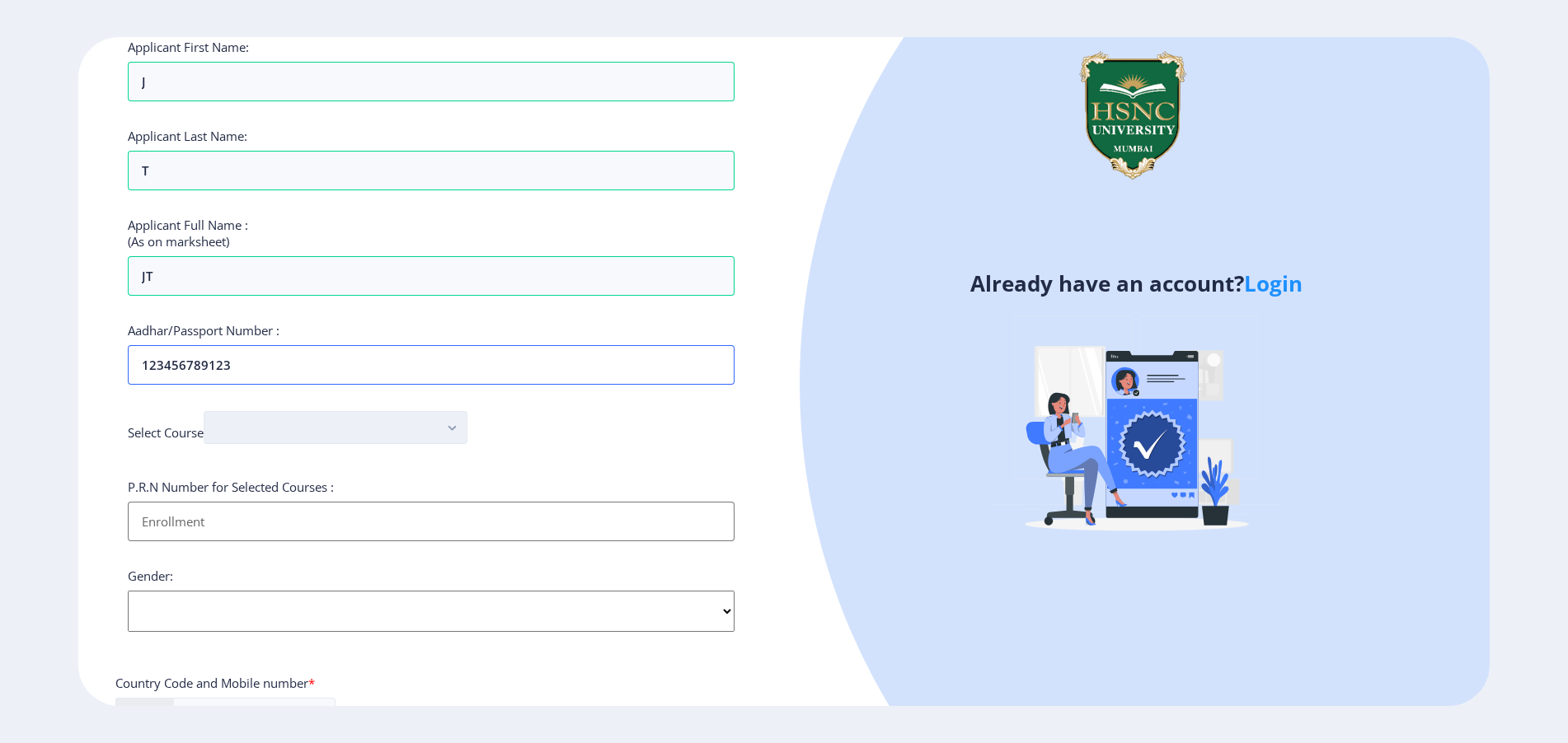
type input "123456789123"
click at [260, 431] on button "button" at bounding box center [335, 427] width 264 height 33
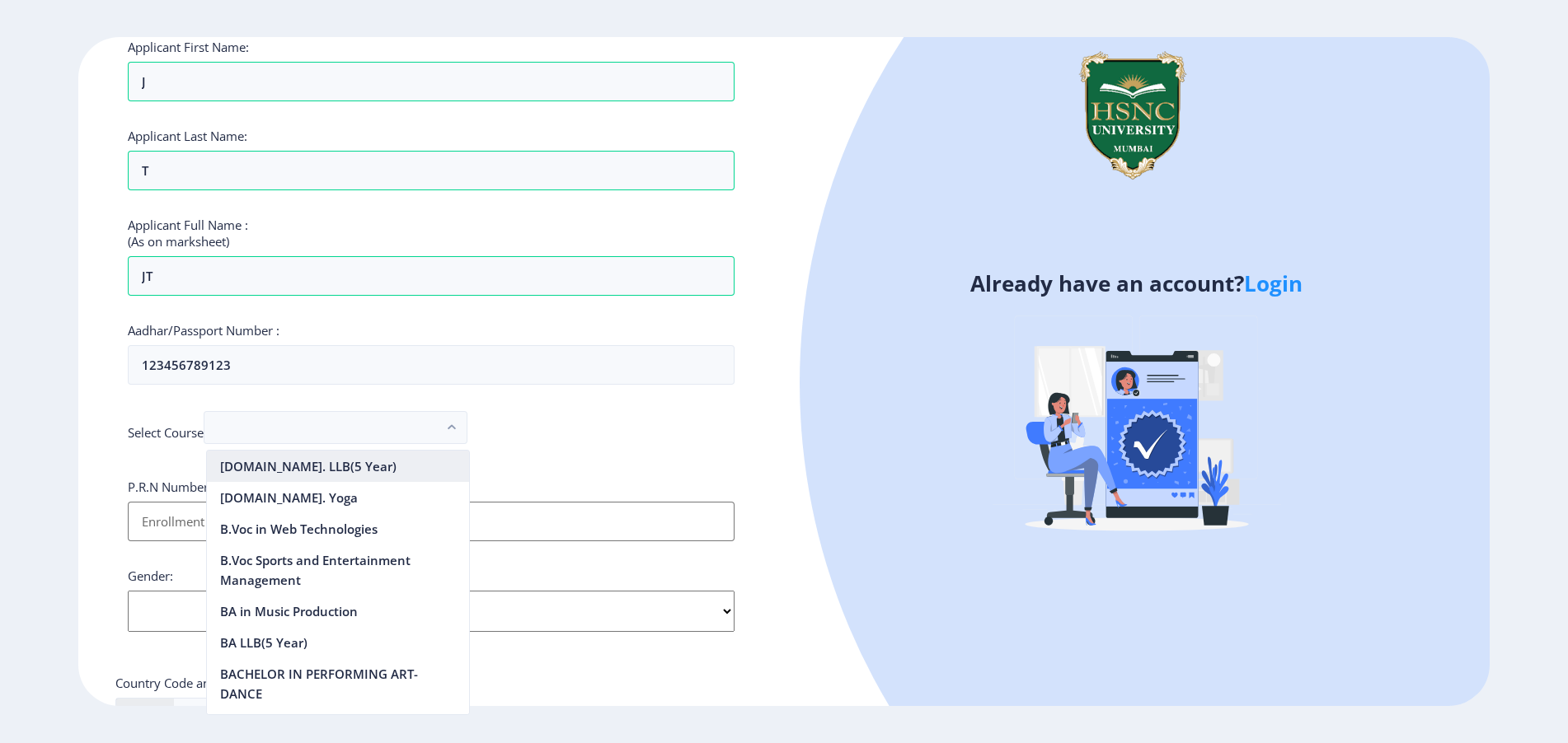
click at [244, 466] on nb-option "[DOMAIN_NAME]. LLB(5 Year)" at bounding box center [337, 466] width 262 height 31
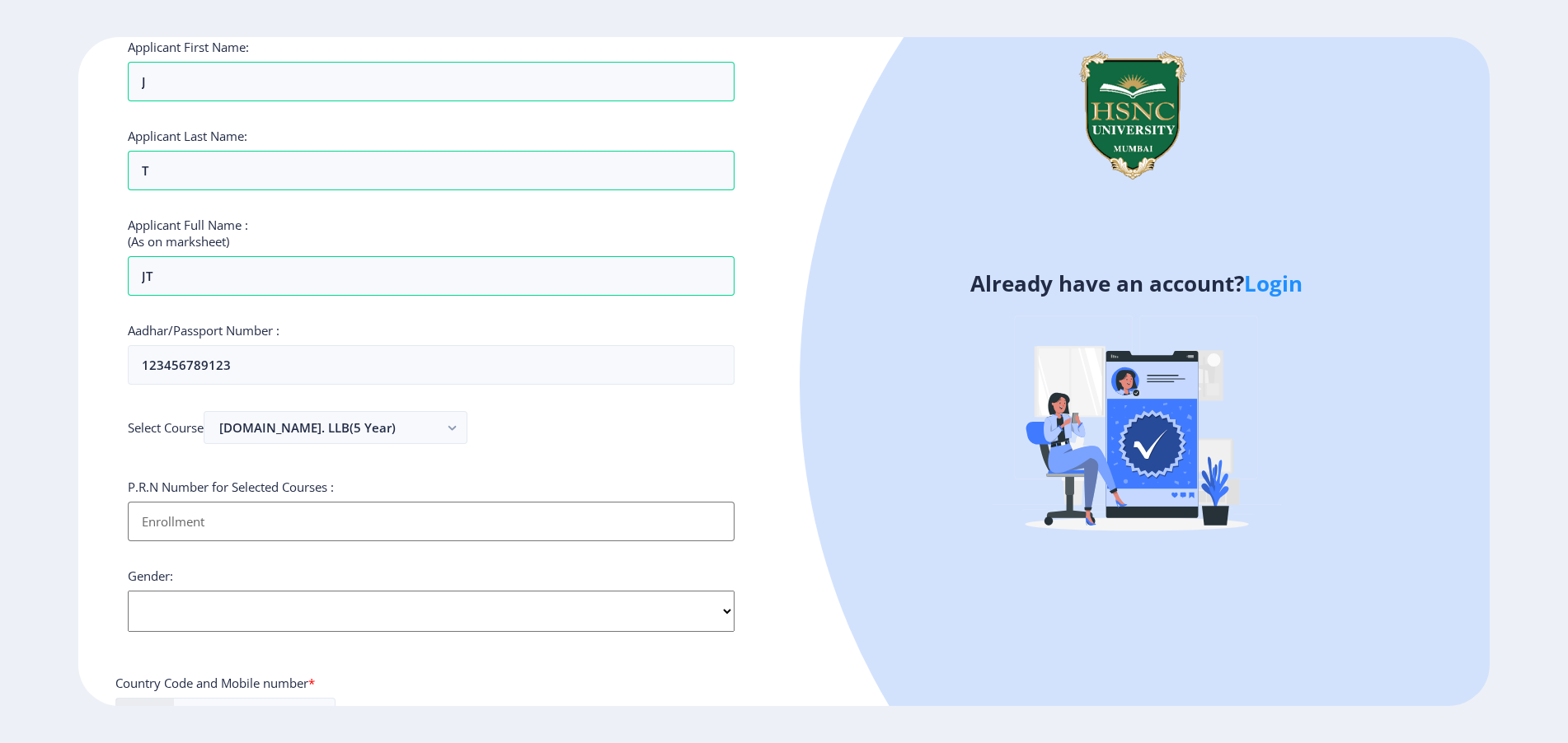
click at [202, 513] on input "Applicant First Name:" at bounding box center [431, 522] width 607 height 40
type input "741085296"
click at [160, 636] on div "Applicant First Name: J Applicant Last Name: T Applicant Full Name : (As on mar…" at bounding box center [431, 524] width 607 height 971
click at [168, 621] on select "Select Gender [DEMOGRAPHIC_DATA] [DEMOGRAPHIC_DATA] Other" at bounding box center [431, 612] width 607 height 41
select select "[DEMOGRAPHIC_DATA]"
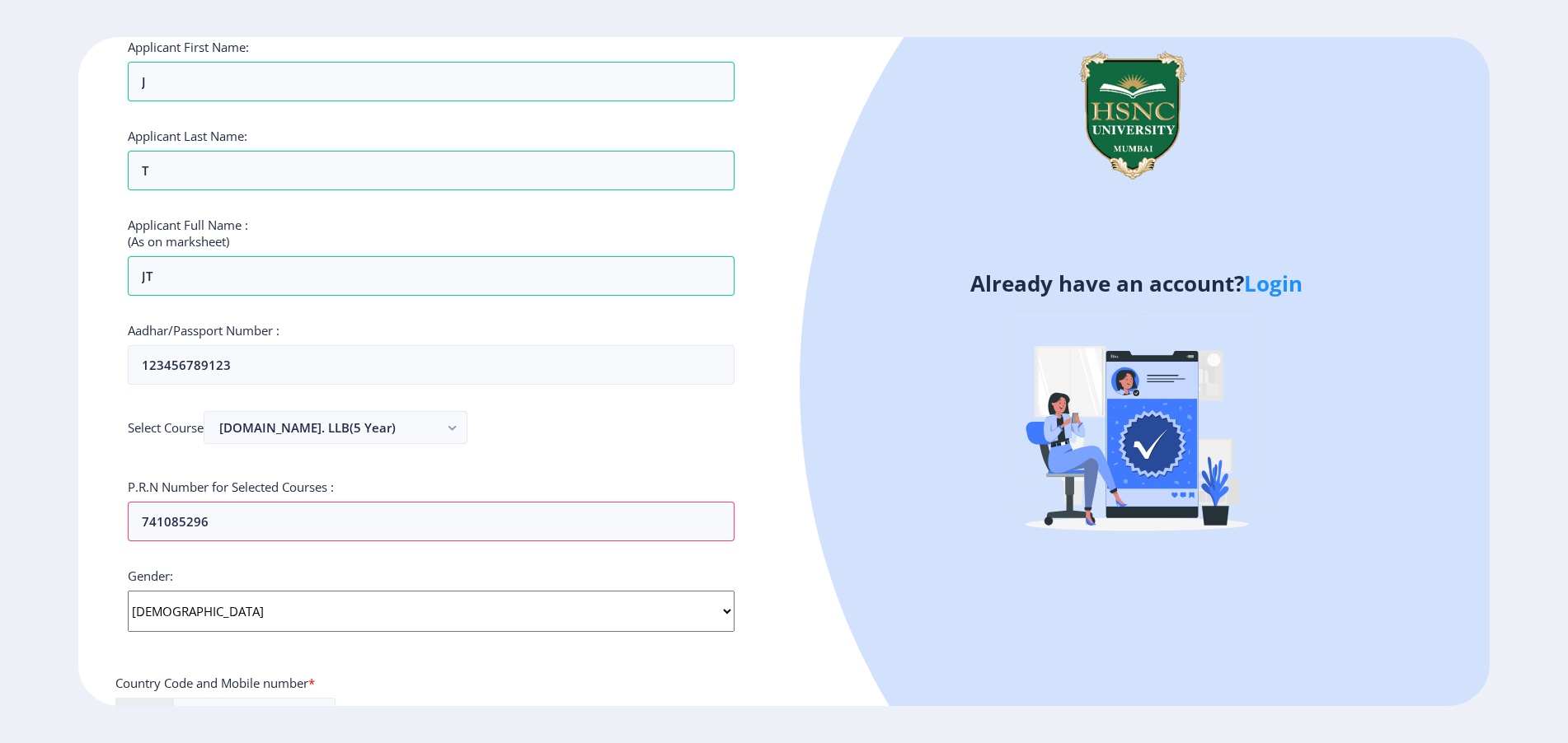
click at [128, 591] on select "Select Gender [DEMOGRAPHIC_DATA] [DEMOGRAPHIC_DATA] Other" at bounding box center [431, 612] width 607 height 41
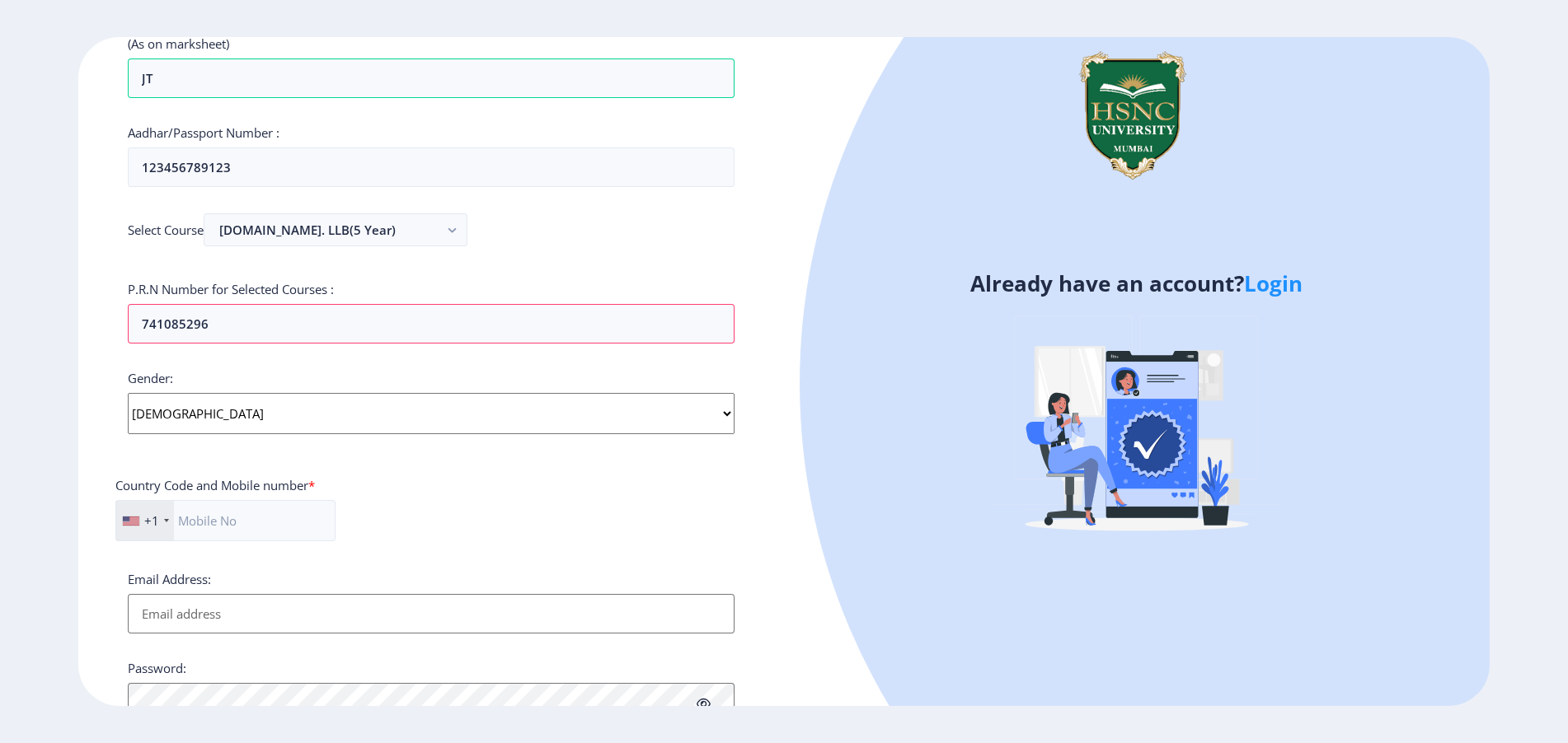
scroll to position [456, 0]
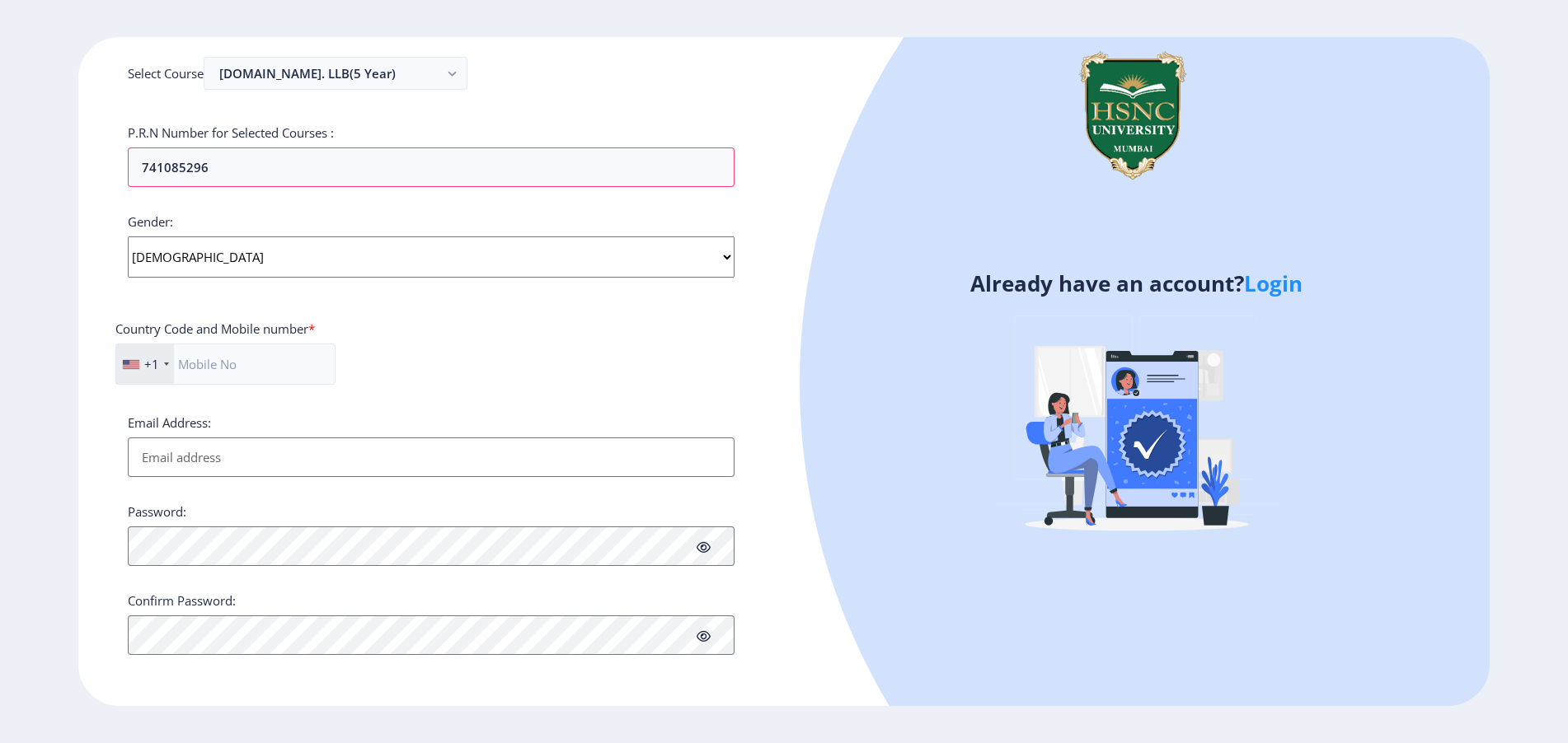
click at [157, 361] on div "+1" at bounding box center [151, 364] width 15 height 17
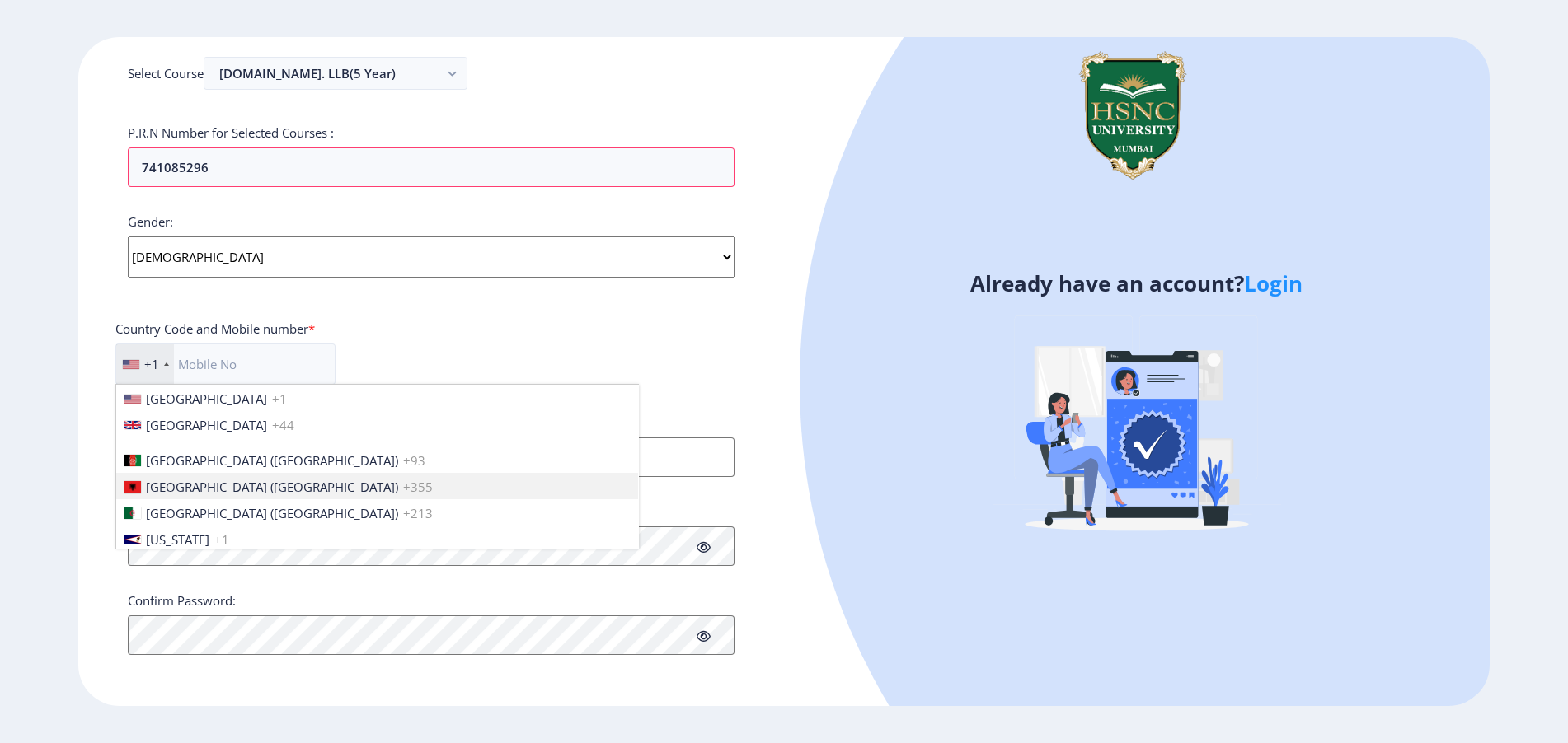
scroll to position [2510, 0]
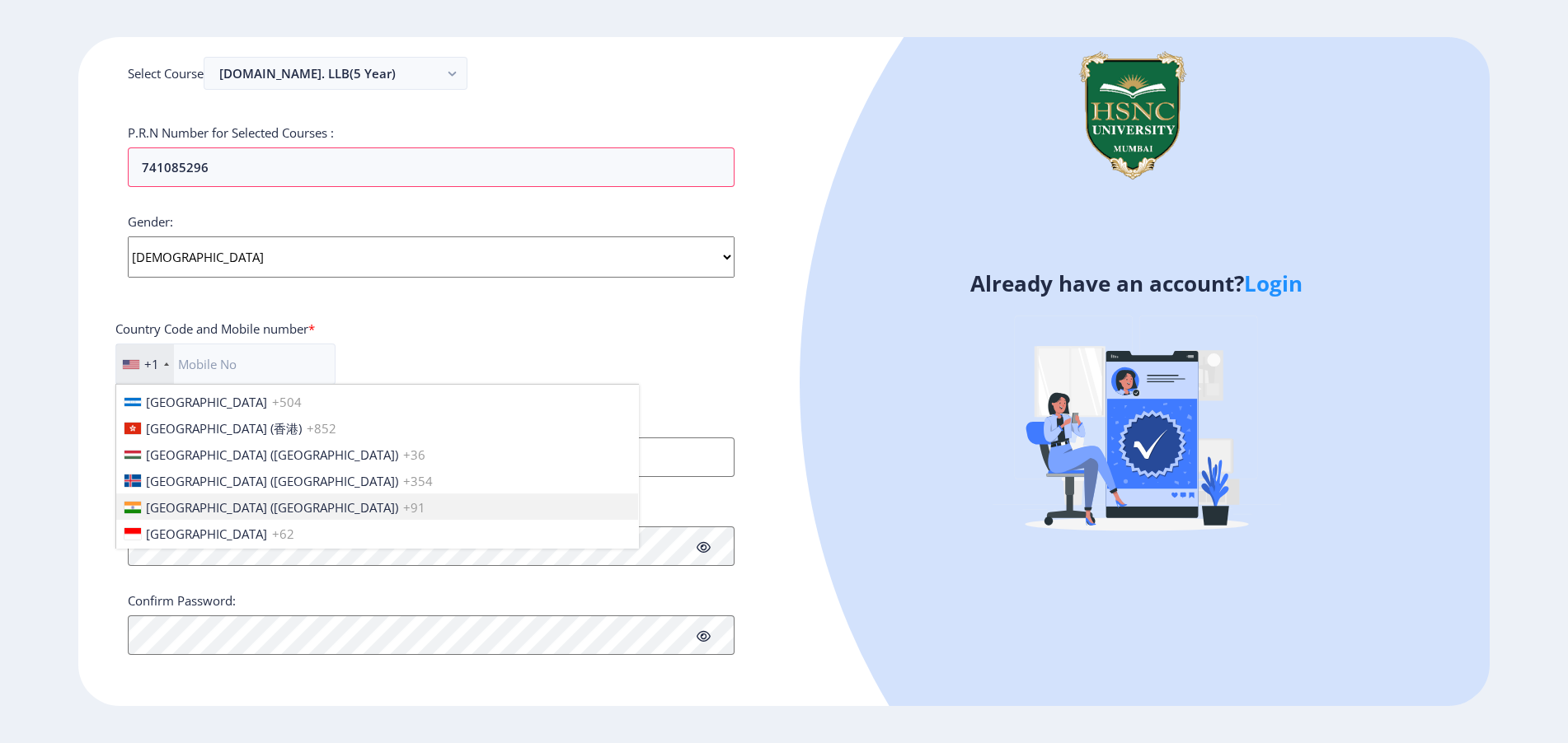
click at [192, 499] on span "[GEOGRAPHIC_DATA] ([GEOGRAPHIC_DATA])" at bounding box center [272, 507] width 253 height 17
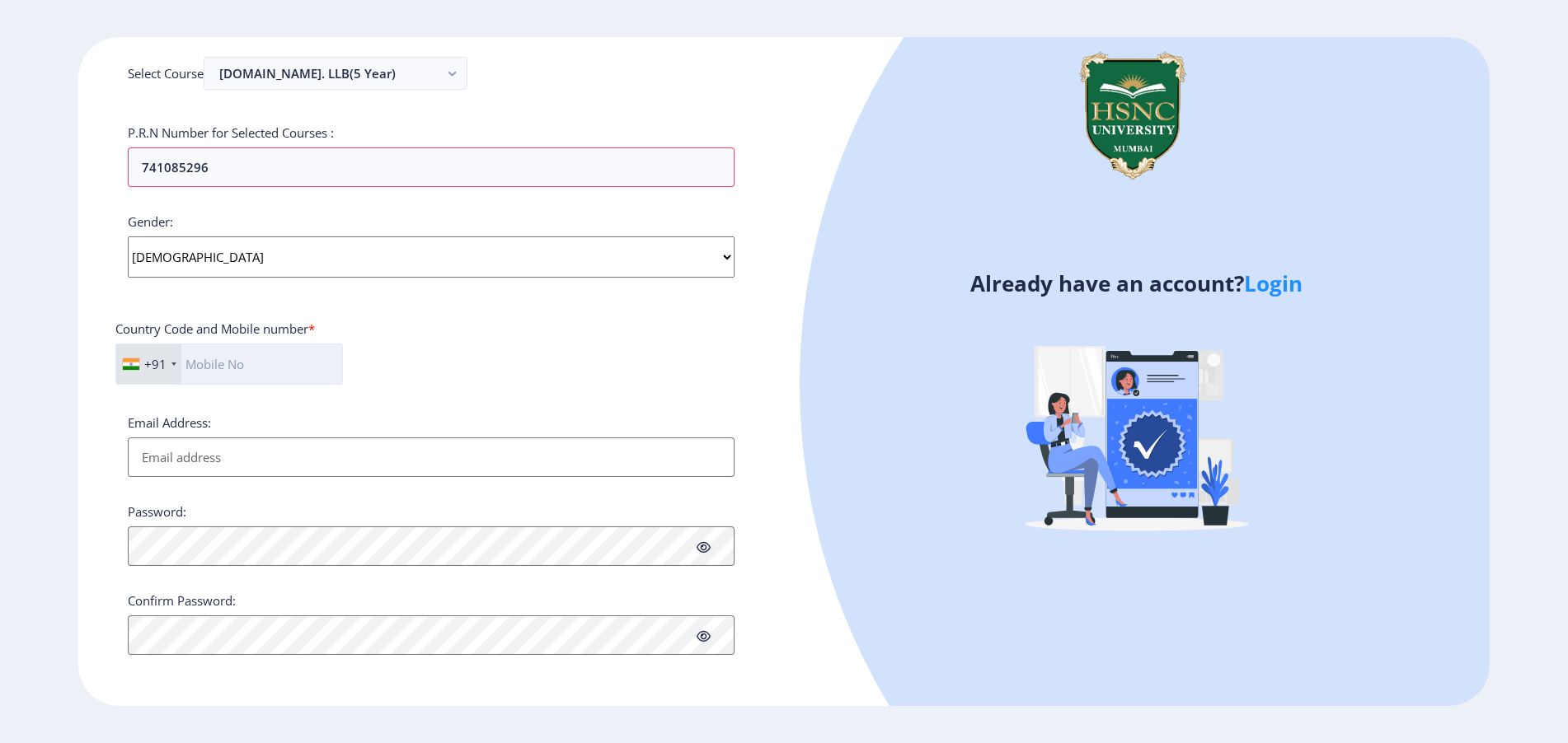
click at [248, 370] on input "text" at bounding box center [230, 364] width 228 height 41
type input "8879706760"
click at [206, 454] on input "Email Address:" at bounding box center [431, 457] width 607 height 40
type input "[EMAIL_ADDRESS][DOMAIN_NAME]"
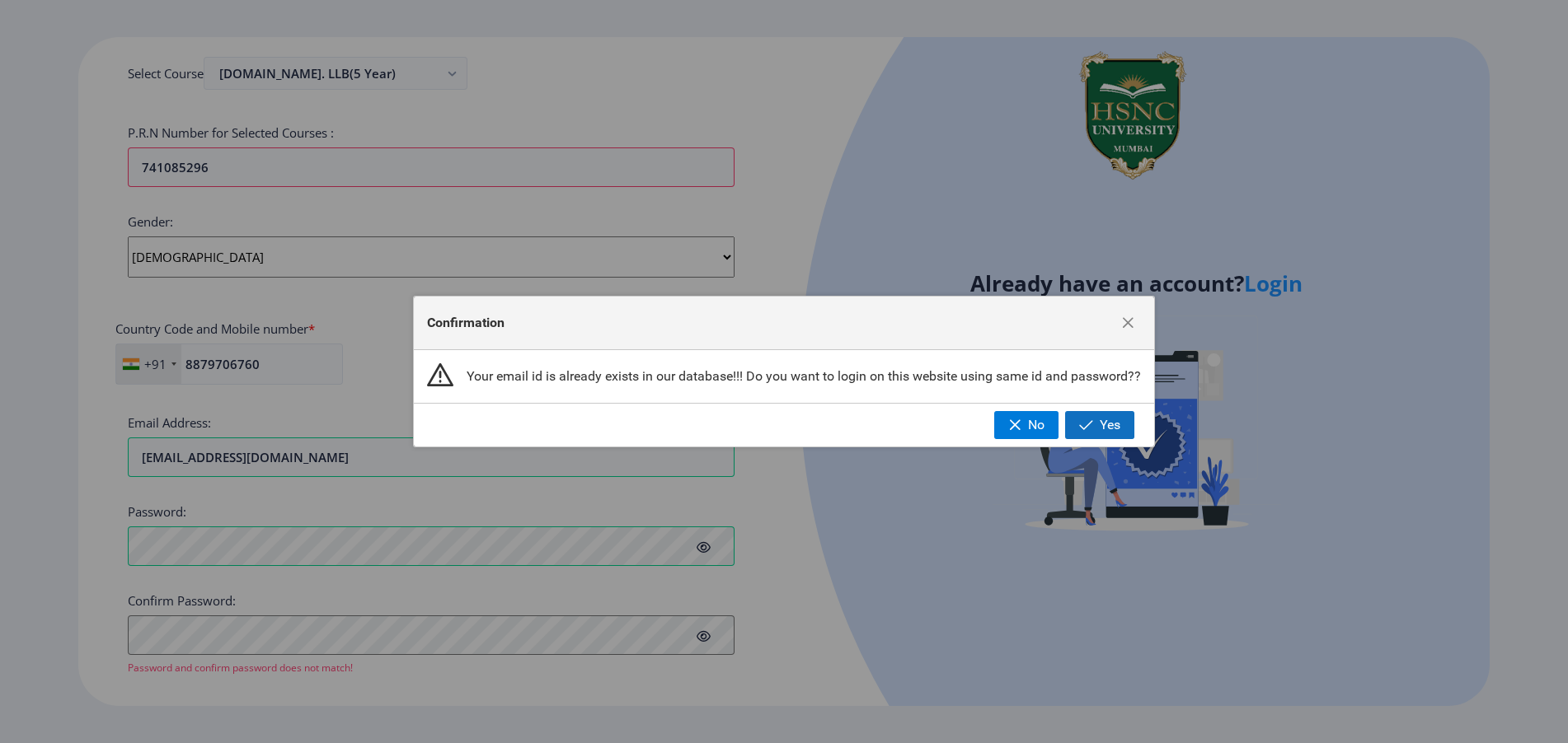
click at [1102, 420] on span "Yes" at bounding box center [1110, 424] width 20 height 15
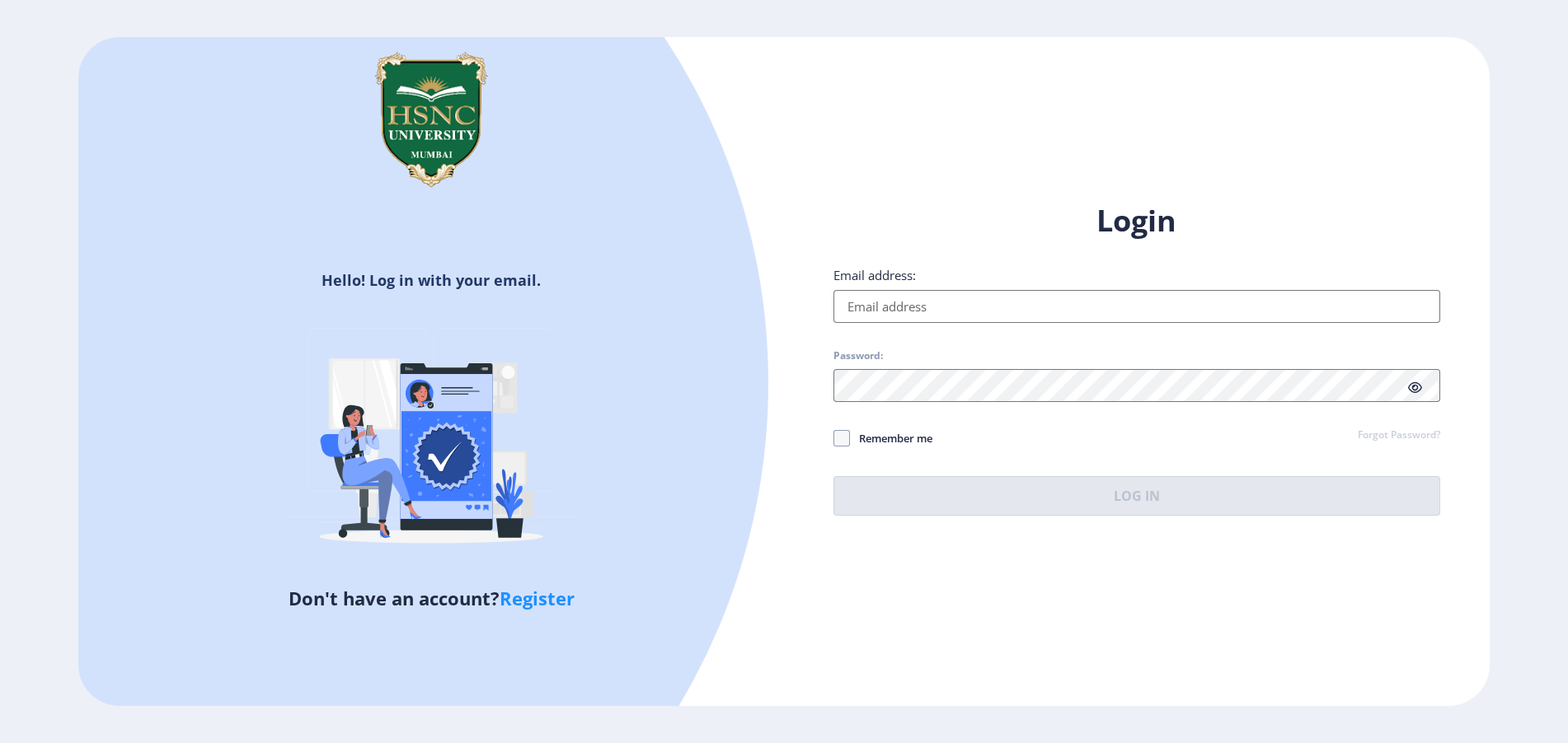
click at [885, 298] on input "Email address:" at bounding box center [1136, 306] width 607 height 33
type input "[EMAIL_ADDRESS][DOMAIN_NAME]"
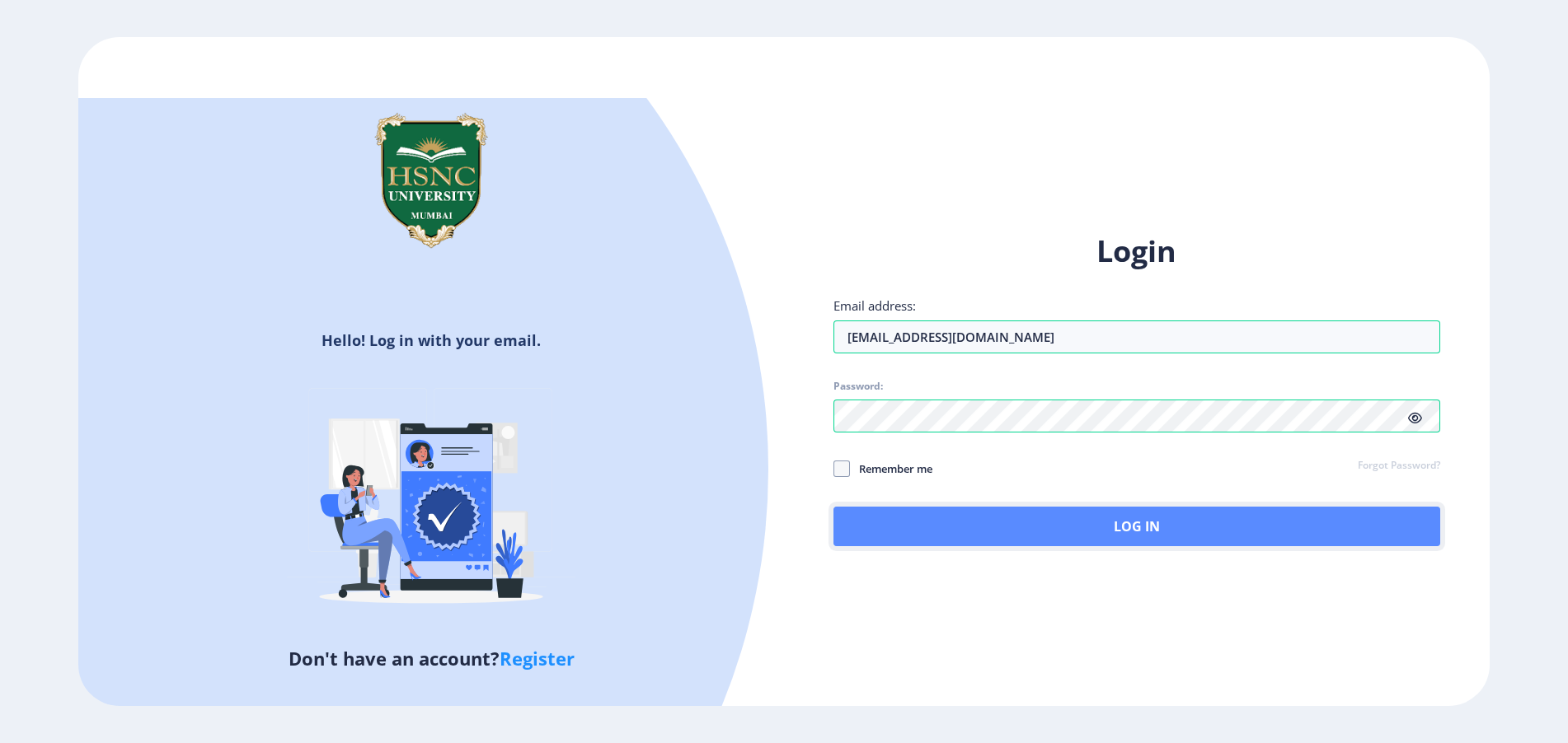
click at [887, 514] on button "Log In" at bounding box center [1136, 526] width 607 height 40
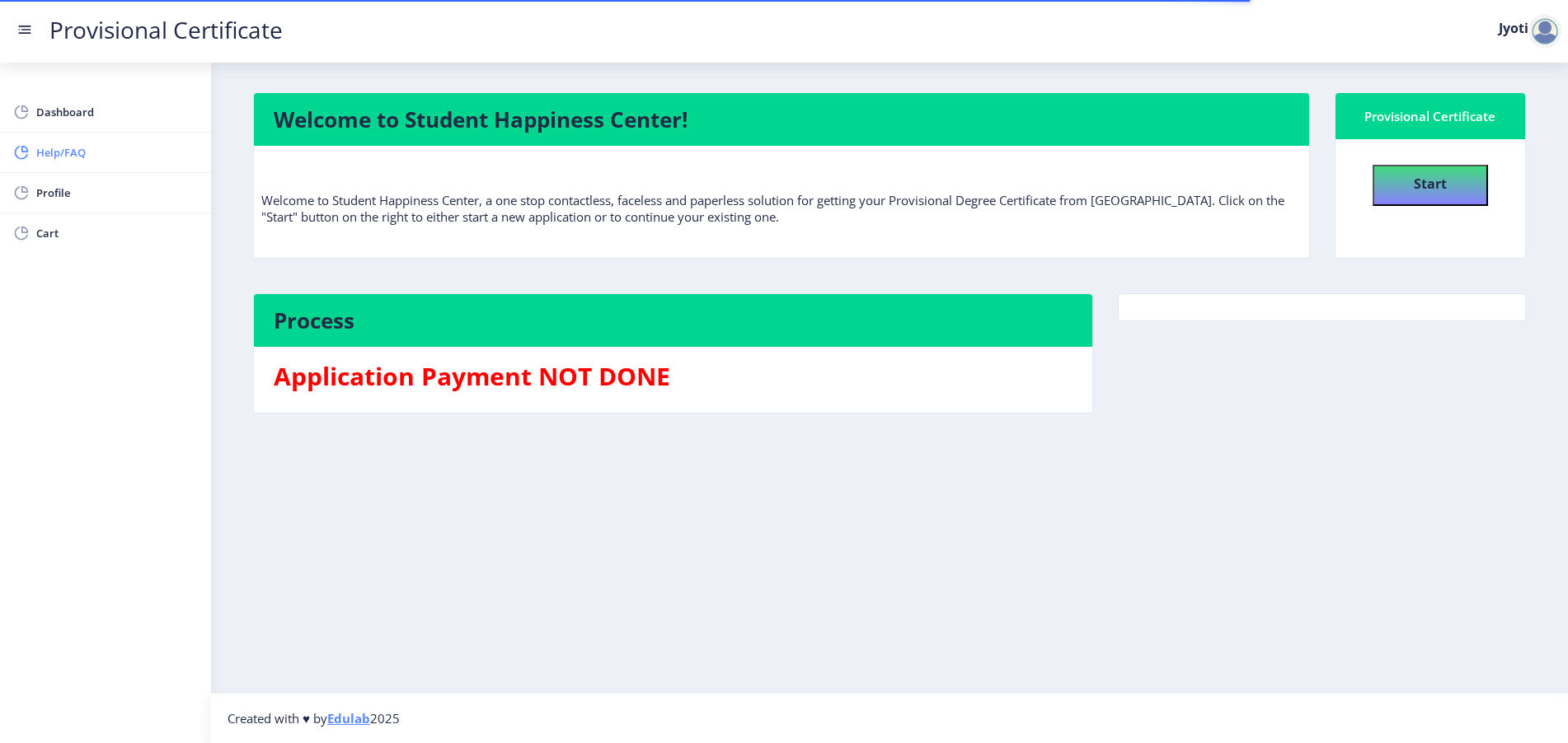
click at [100, 158] on span "Help/FAQ" at bounding box center [117, 153] width 162 height 19
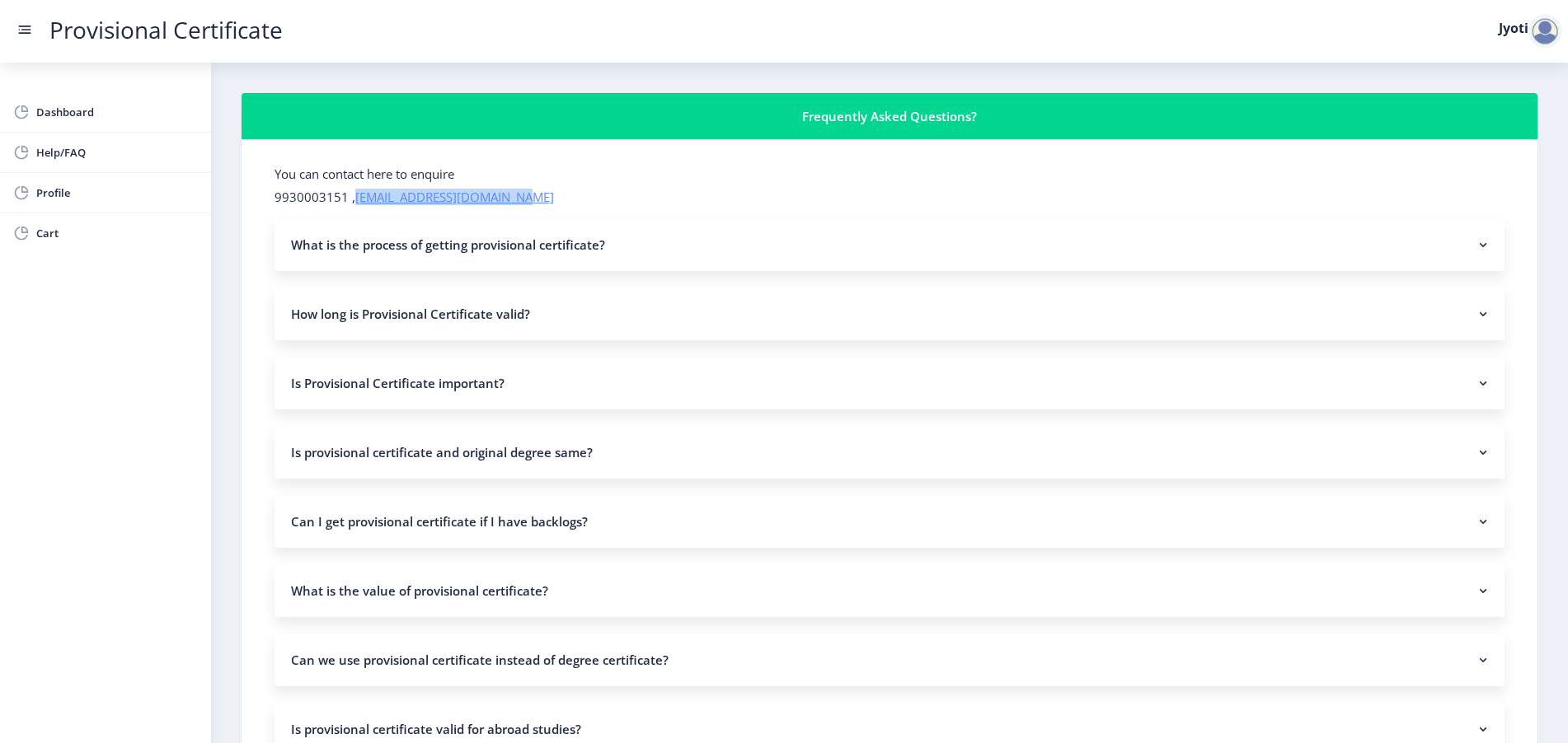
drag, startPoint x: 532, startPoint y: 192, endPoint x: 358, endPoint y: 199, distance: 174.1
click at [358, 199] on p "9930003151 , [EMAIL_ADDRESS][DOMAIN_NAME]" at bounding box center [889, 197] width 1230 height 17
copy link "[EMAIL_ADDRESS][DOMAIN_NAME]"
click at [290, 198] on p "9930003151 , [EMAIL_ADDRESS][DOMAIN_NAME]" at bounding box center [889, 197] width 1230 height 17
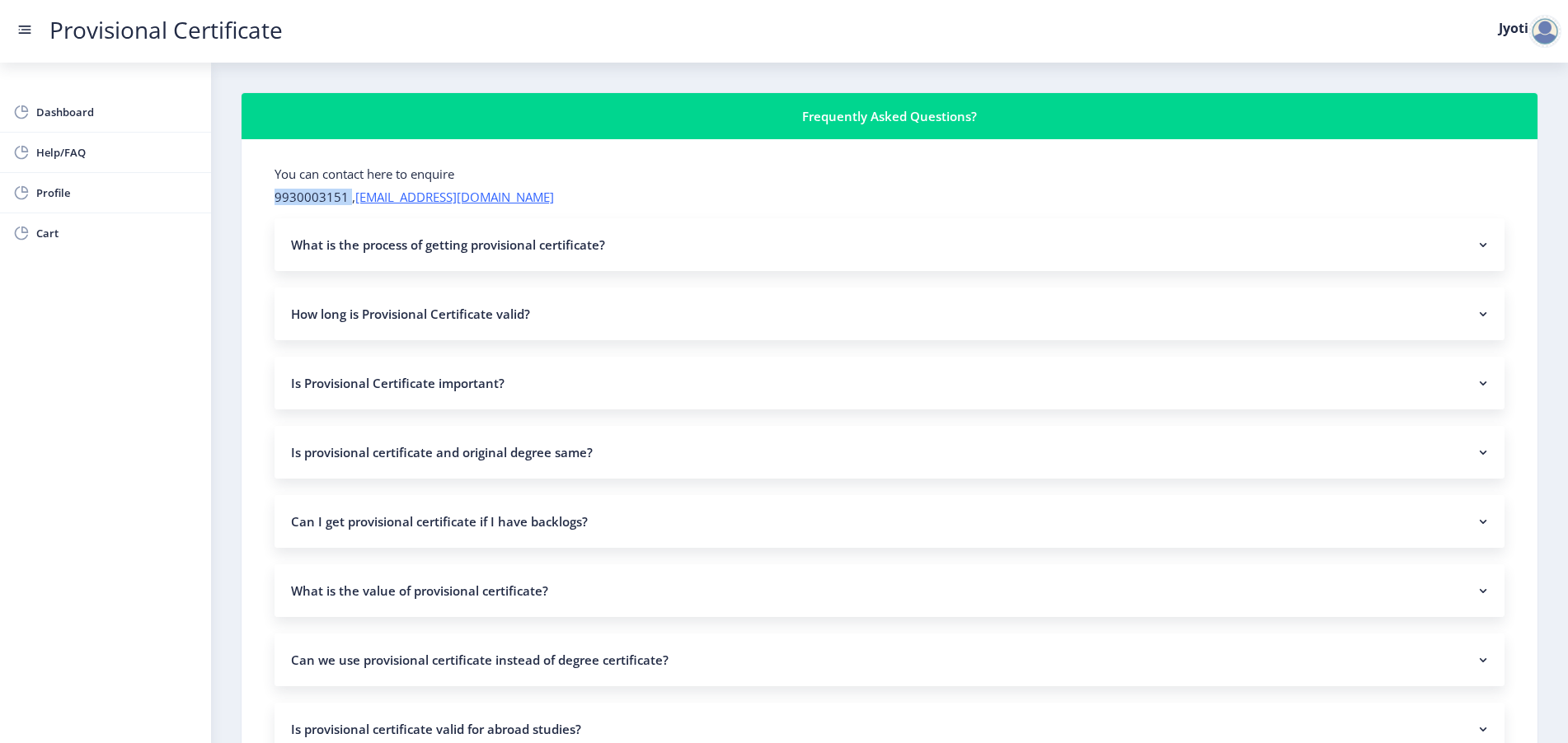
copy p "9930003151"
click at [304, 198] on p "9930003151 , [EMAIL_ADDRESS][DOMAIN_NAME]" at bounding box center [889, 197] width 1230 height 17
drag, startPoint x: 535, startPoint y: 197, endPoint x: 253, endPoint y: 175, distance: 282.9
copy form "You can contact here to enquire 9930003151 , [EMAIL_ADDRESS][DOMAIN_NAME]"
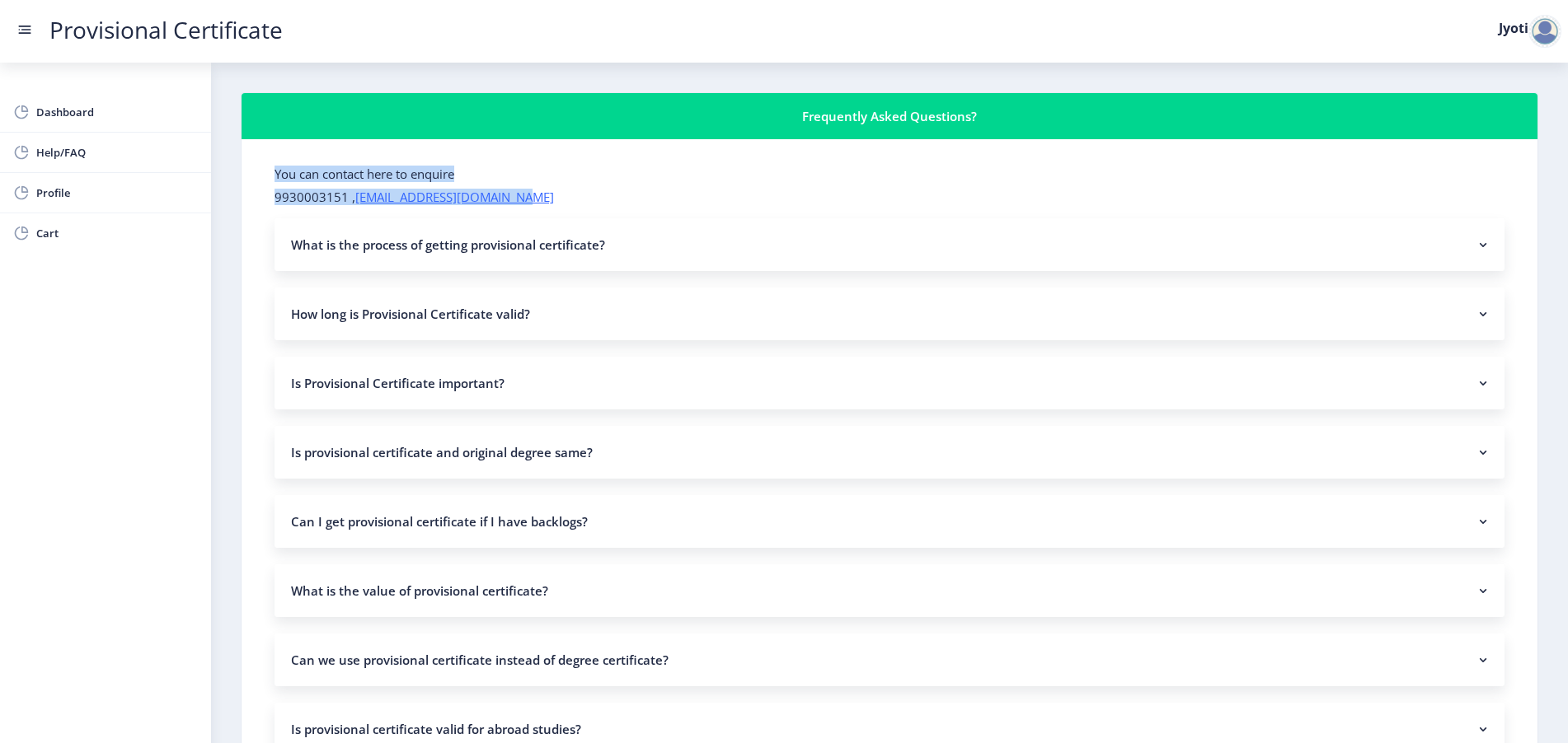
click at [705, 200] on p "9930003151 , [EMAIL_ADDRESS][DOMAIN_NAME]" at bounding box center [889, 197] width 1230 height 17
